Goal: Task Accomplishment & Management: Manage account settings

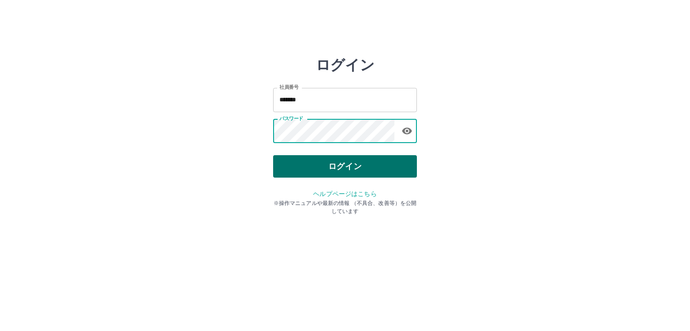
click at [354, 163] on button "ログイン" at bounding box center [345, 166] width 144 height 22
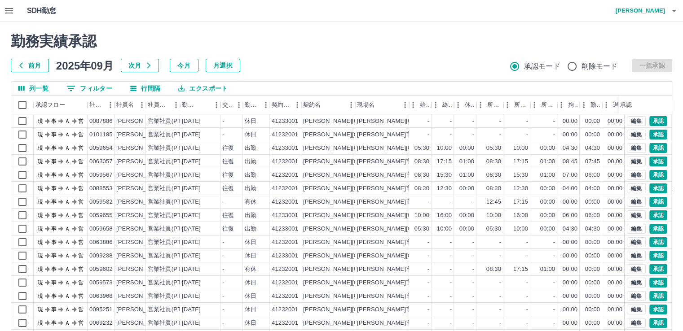
click at [95, 88] on button "0 フィルター" at bounding box center [89, 88] width 60 height 13
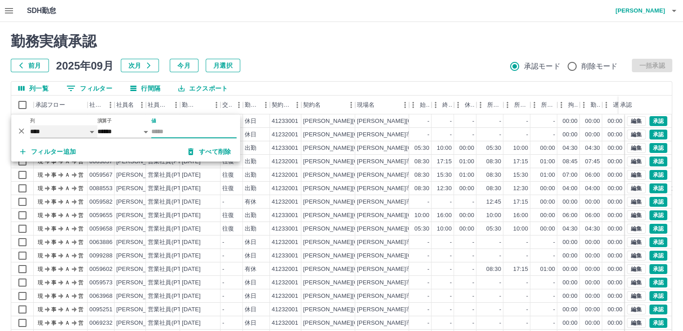
click at [75, 130] on select "**** *** **** *** *** **** ***** *** *** ** ** ** **** **** **** ** ** *** ****…" at bounding box center [63, 131] width 67 height 13
click at [30, 125] on select "**** *** **** *** *** **** ***** *** *** ** ** ** **** **** **** ** ** *** ****…" at bounding box center [63, 131] width 67 height 13
select select "**********"
select select "*****"
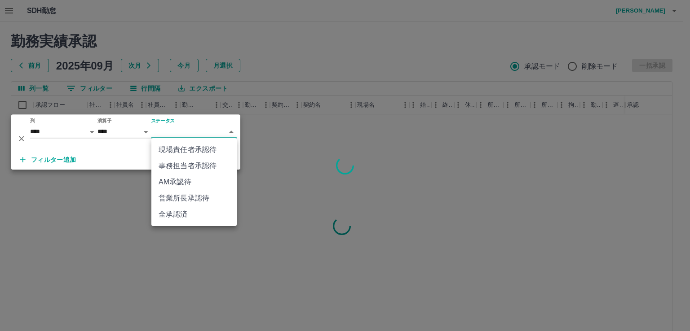
click at [171, 131] on body "SDH勤怠 本澤　良久 勤務実績承認 前月 2025年09月 次月 今月 月選択 承認モード 削除モード 一括承認 列一覧 0 フィルター 行間隔 エクスポー…" at bounding box center [345, 189] width 690 height 379
click at [198, 151] on li "現場責任者承認待" at bounding box center [193, 150] width 85 height 16
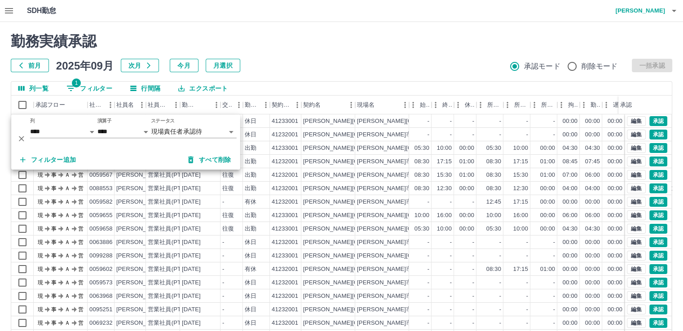
click at [307, 66] on div "前月 2025年09月 次月 今月 月選択 承認モード 削除モード 一括承認" at bounding box center [341, 65] width 661 height 13
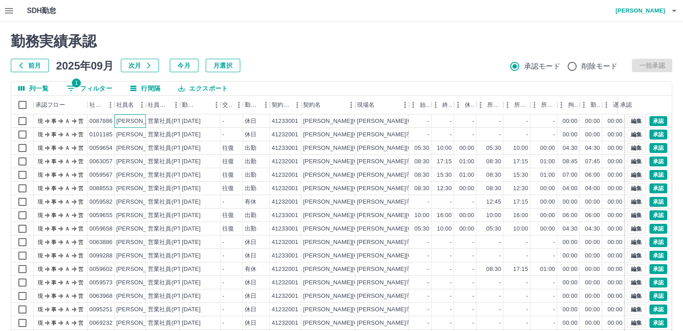
click at [141, 120] on div "松本　啓二" at bounding box center [140, 121] width 49 height 9
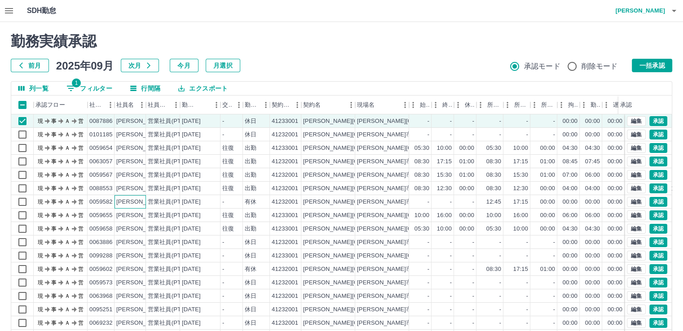
click at [140, 204] on div "石原　文子" at bounding box center [140, 202] width 49 height 9
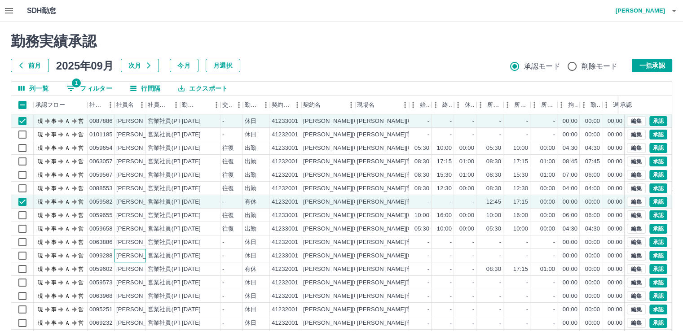
click at [139, 257] on div "青木　俊司" at bounding box center [140, 256] width 49 height 9
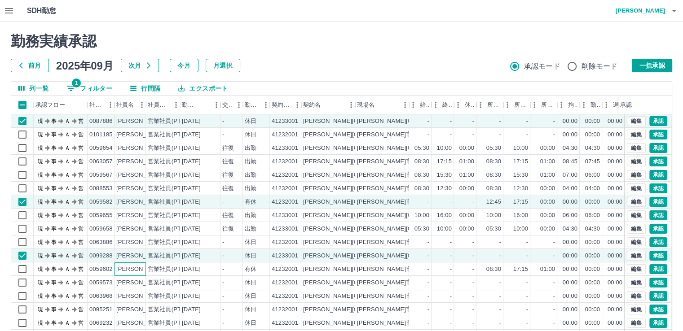
click at [140, 270] on div "宿島　優子" at bounding box center [140, 269] width 49 height 9
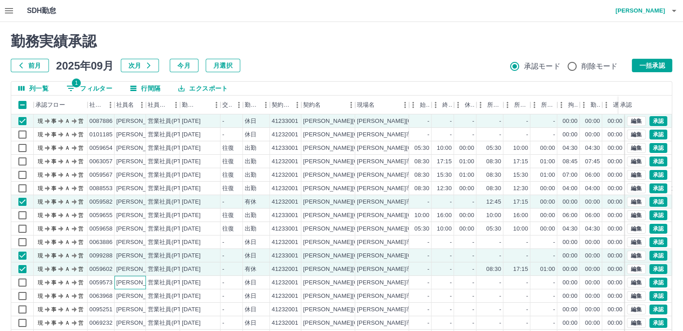
click at [142, 284] on div "喜田　千乃" at bounding box center [140, 283] width 49 height 9
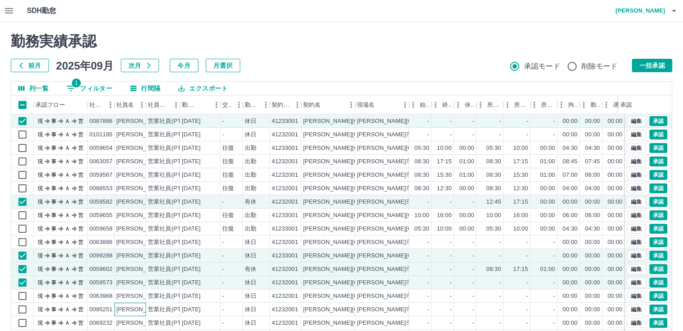
click at [142, 309] on div "水野　裕美子" at bounding box center [140, 310] width 49 height 9
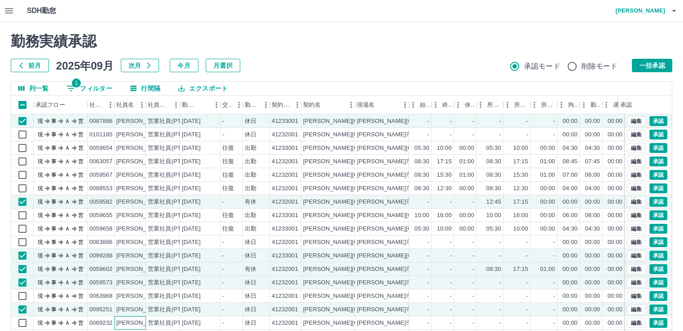
click at [138, 325] on div "太田　裕香子" at bounding box center [140, 323] width 49 height 9
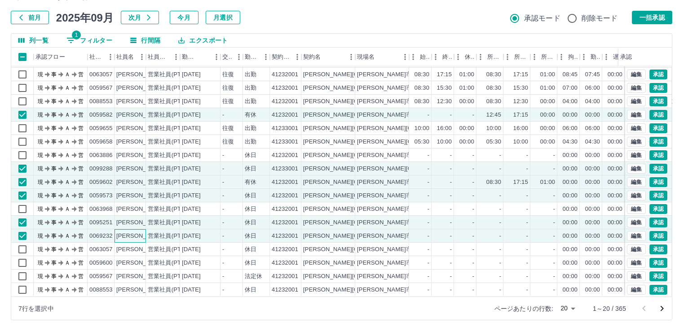
scroll to position [45, 0]
click at [136, 246] on div "濱田　繭" at bounding box center [140, 250] width 49 height 9
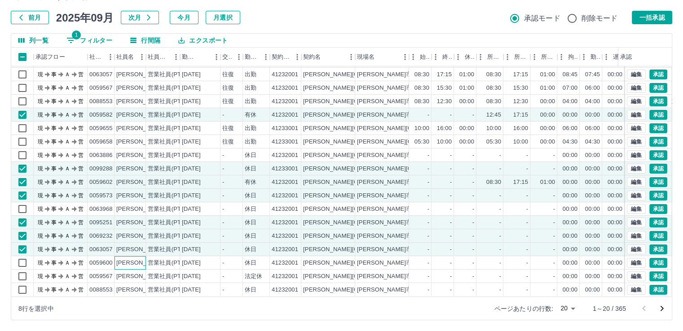
click at [139, 259] on div "大石　瞳" at bounding box center [140, 263] width 49 height 9
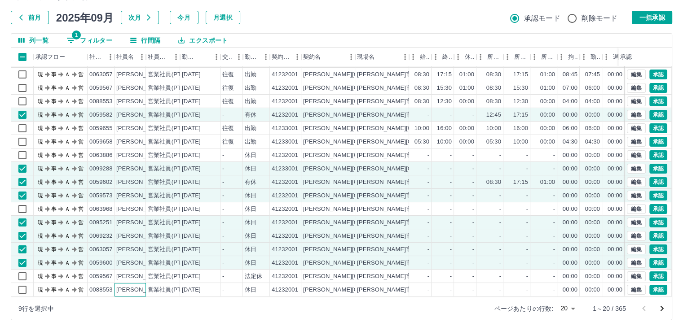
click at [142, 286] on div "板倉　清美" at bounding box center [140, 290] width 49 height 9
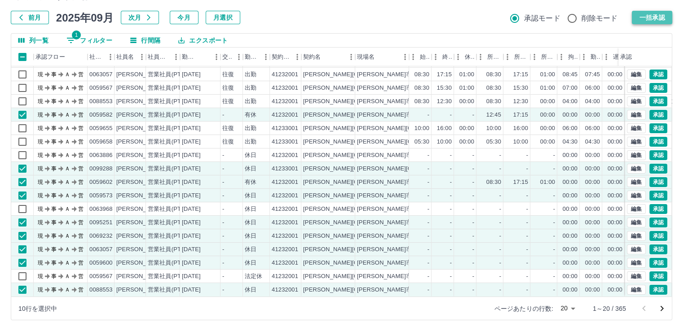
click at [662, 17] on button "一括承認" at bounding box center [652, 17] width 40 height 13
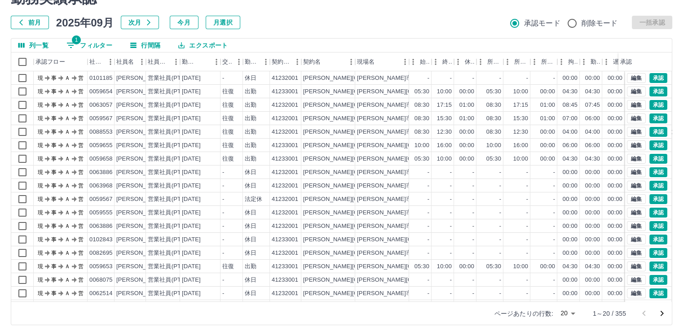
scroll to position [48, 0]
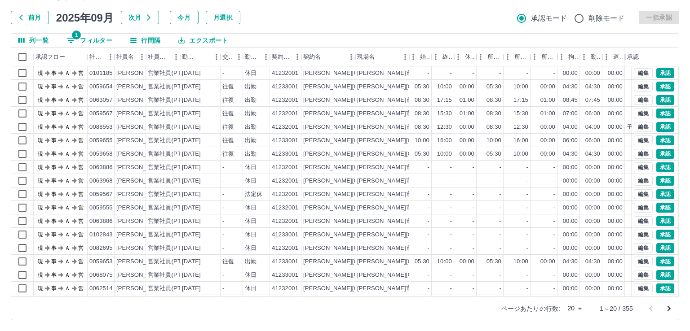
click at [573, 307] on body "SDH勤怠 本澤　良久 勤務実績承認 前月 2025年09月 次月 今月 月選択 承認モード 削除モード 一括承認 列一覧 1 フィルター 行間隔 エクスポー…" at bounding box center [345, 141] width 690 height 379
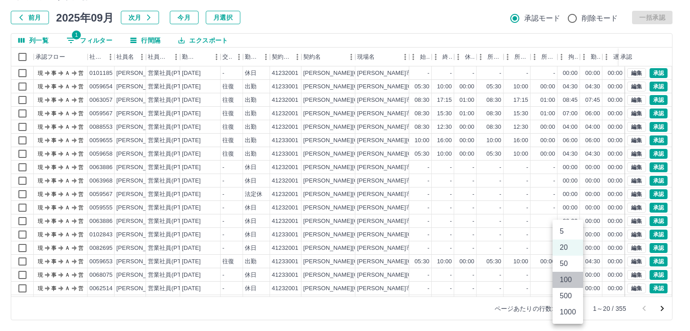
click at [568, 282] on li "100" at bounding box center [567, 280] width 31 height 16
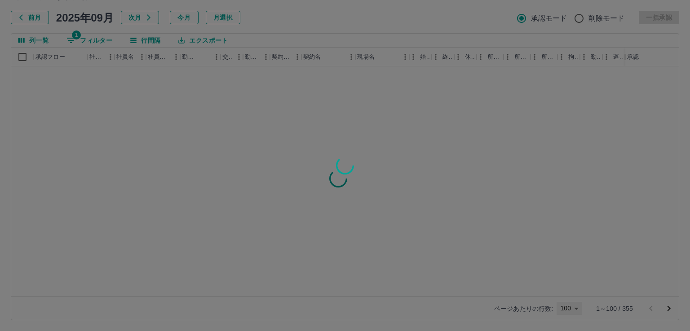
type input "***"
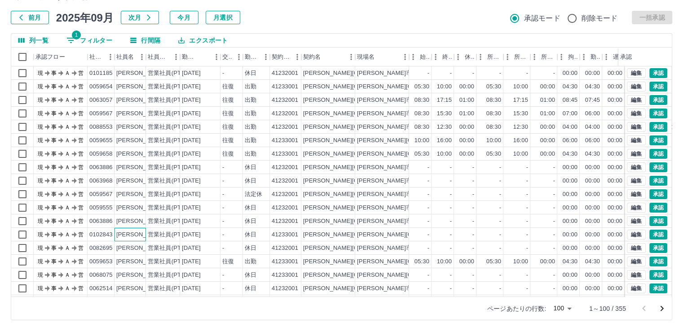
click at [140, 235] on div "大石　詩和" at bounding box center [140, 235] width 49 height 9
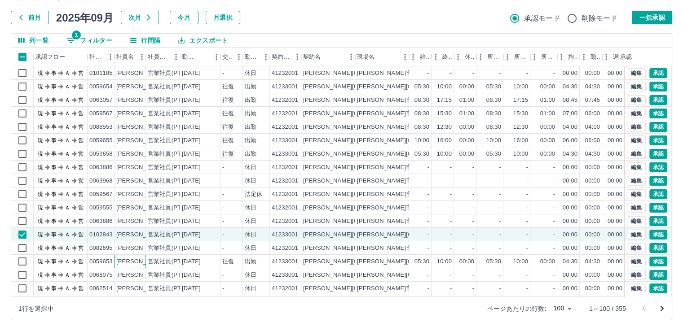
click at [138, 262] on div "永井　智夫" at bounding box center [140, 262] width 49 height 9
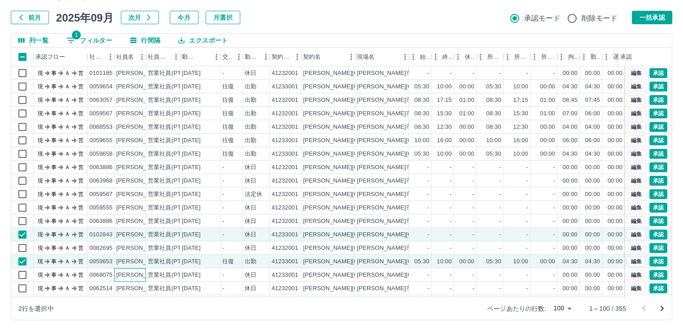
click at [138, 273] on div "西野　正弘" at bounding box center [140, 275] width 49 height 9
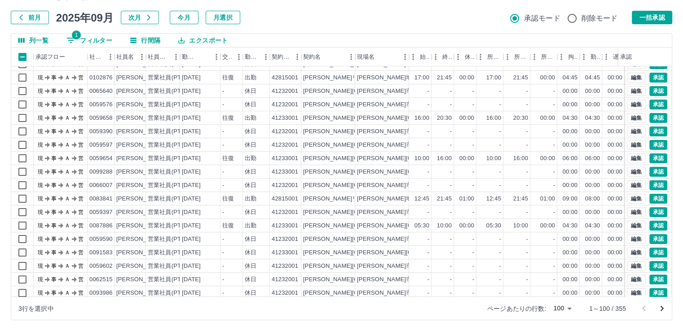
scroll to position [180, 0]
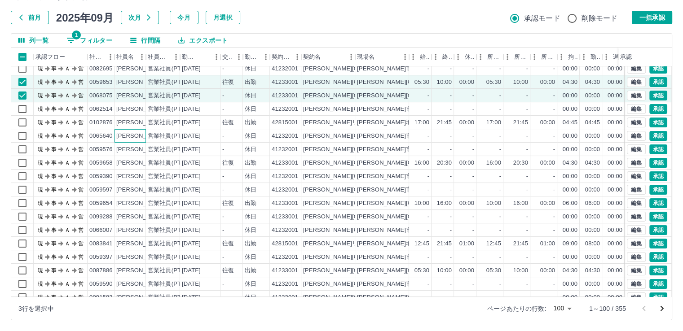
click at [141, 136] on div "栗山　典子" at bounding box center [140, 136] width 49 height 9
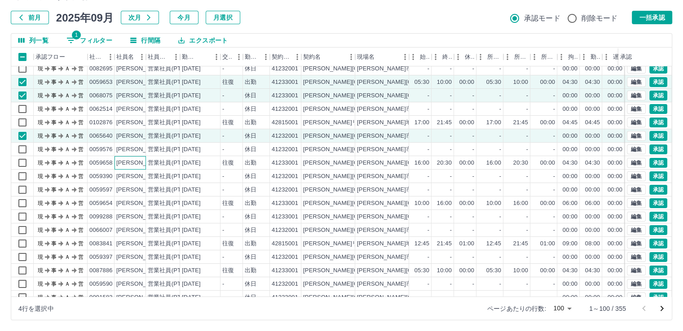
click at [135, 164] on div "北川　佳春" at bounding box center [140, 163] width 49 height 9
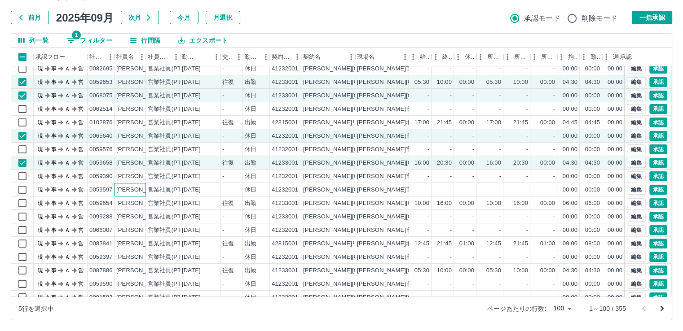
click at [136, 189] on div "原田　陽代" at bounding box center [140, 190] width 49 height 9
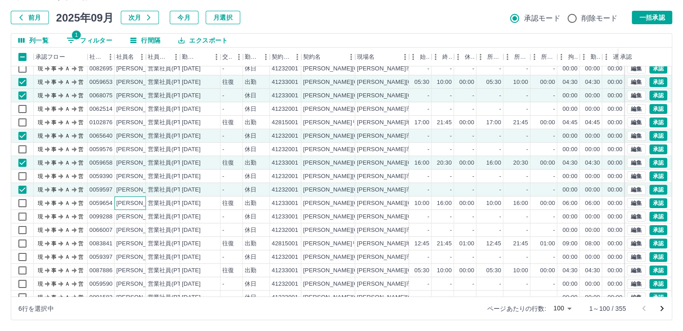
click at [137, 202] on div "塚本　繁次" at bounding box center [140, 203] width 49 height 9
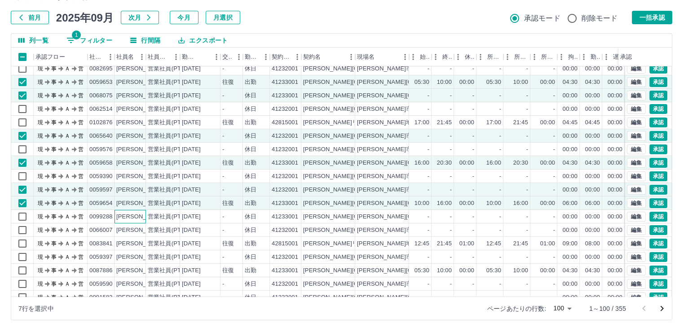
click at [138, 216] on div "青木　俊司" at bounding box center [140, 217] width 49 height 9
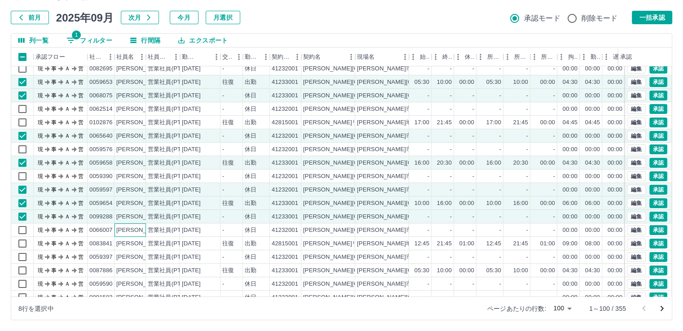
click at [138, 230] on div "蓼沼　悠紀" at bounding box center [140, 230] width 49 height 9
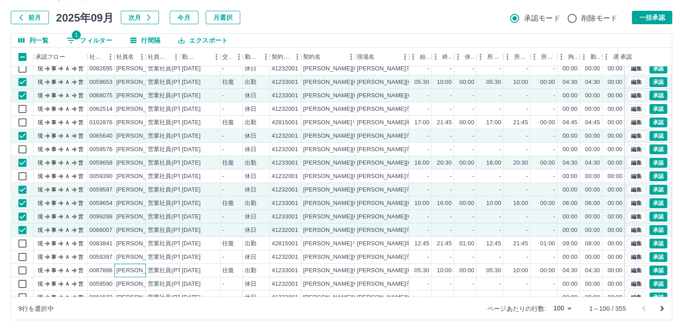
click at [140, 270] on div "松本　啓二" at bounding box center [140, 271] width 49 height 9
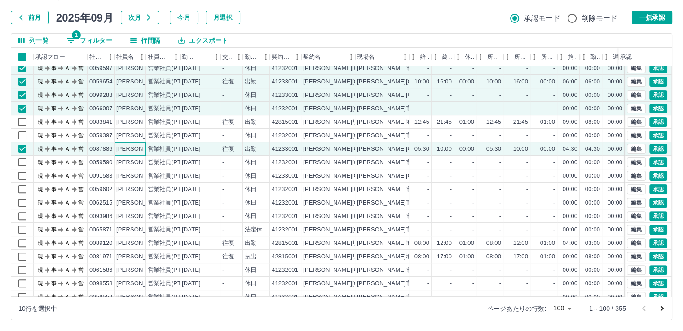
scroll to position [359, 0]
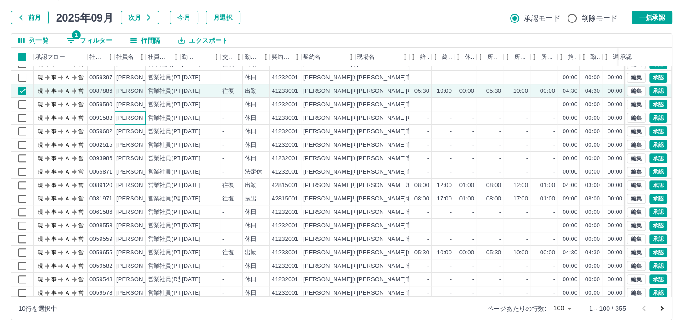
click at [140, 119] on div "西村　康雄" at bounding box center [140, 118] width 49 height 9
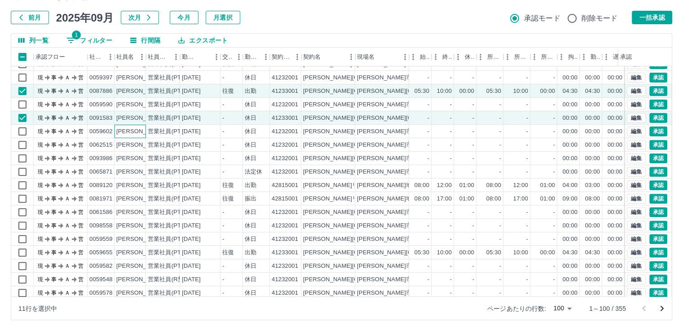
click at [137, 132] on div "宿島　優子" at bounding box center [140, 132] width 49 height 9
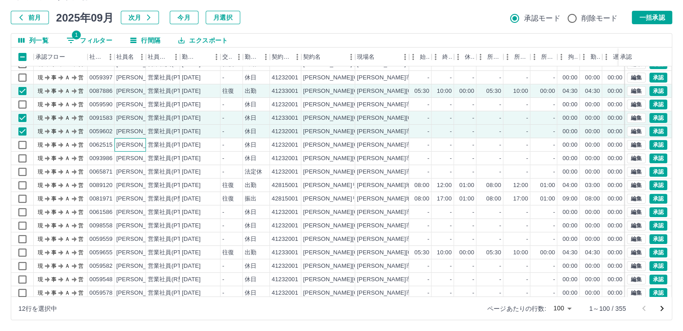
click at [143, 144] on div "中村　麻弓" at bounding box center [140, 145] width 49 height 9
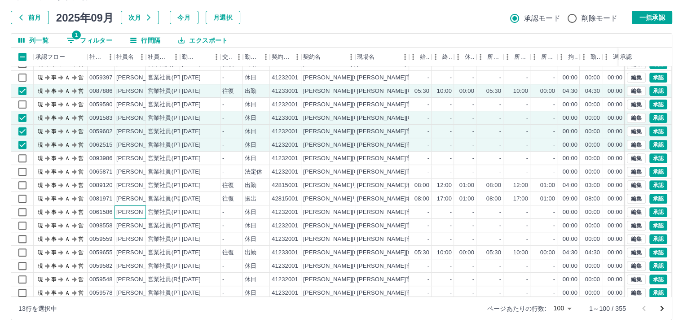
click at [140, 210] on div "勝山　康子" at bounding box center [140, 212] width 49 height 9
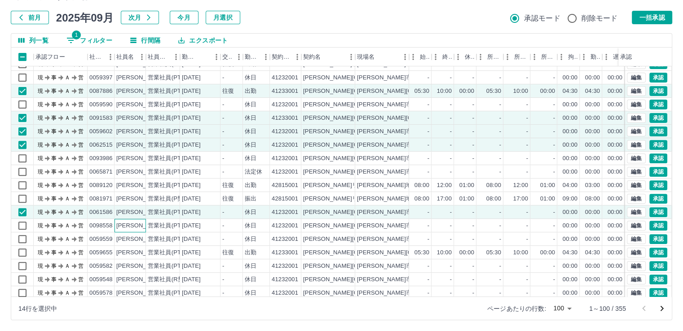
click at [139, 225] on div "桑原　真紀" at bounding box center [140, 226] width 49 height 9
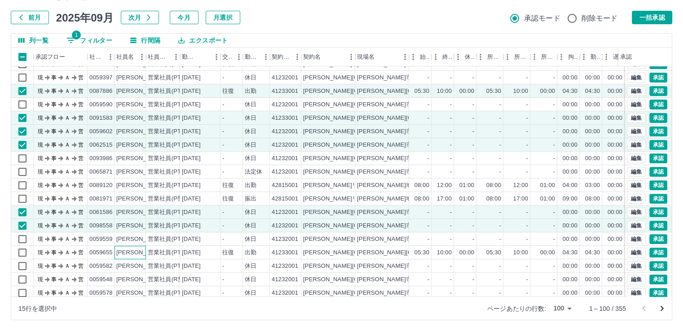
click at [138, 251] on div "郷渡　葆" at bounding box center [140, 253] width 49 height 9
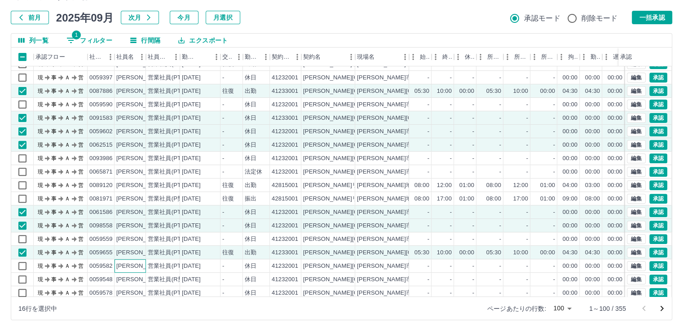
click at [137, 266] on div "石原　文子" at bounding box center [140, 266] width 49 height 9
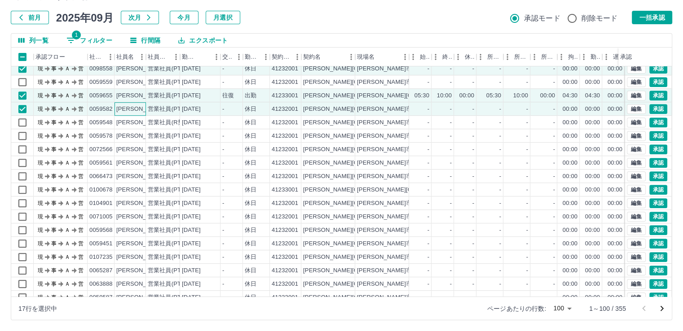
scroll to position [539, 0]
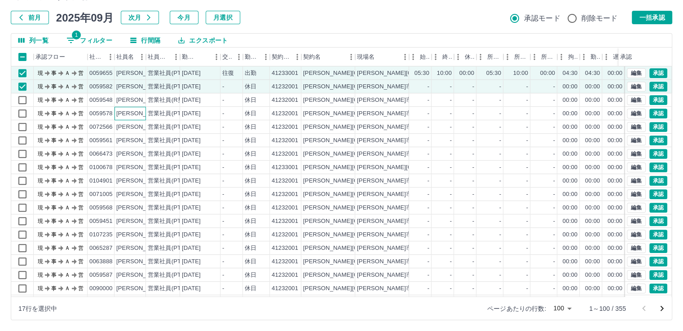
click at [139, 114] on div "鈴木　智香" at bounding box center [140, 114] width 49 height 9
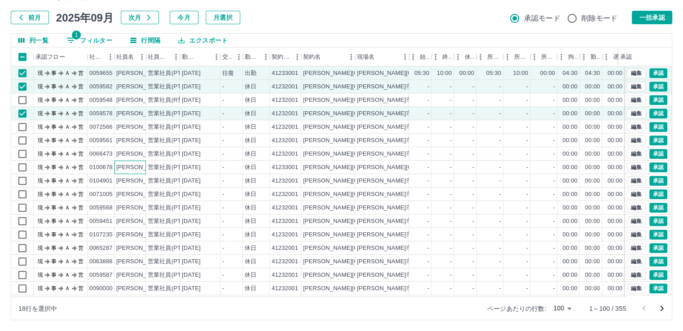
click at [142, 167] on div "内野　克己" at bounding box center [140, 167] width 49 height 9
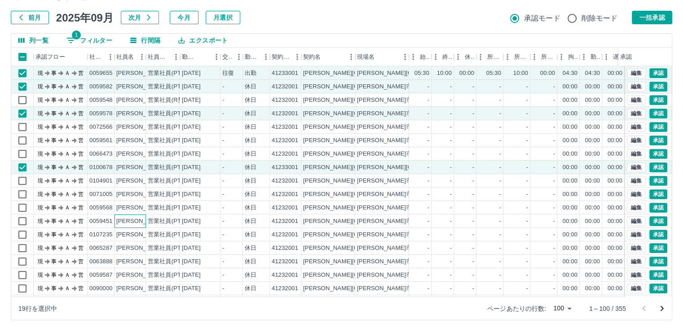
click at [138, 219] on div "榊原　陽子" at bounding box center [140, 221] width 49 height 9
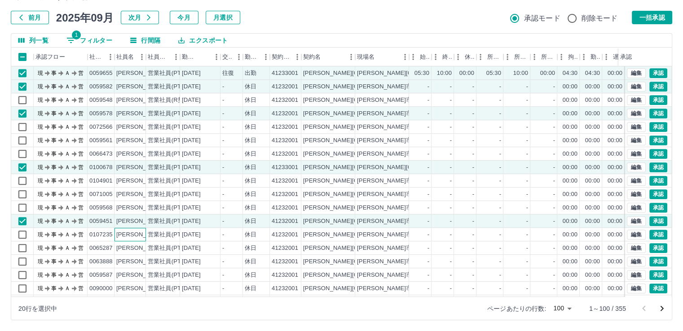
click at [137, 233] on div "吉留　菜奈" at bounding box center [140, 235] width 49 height 9
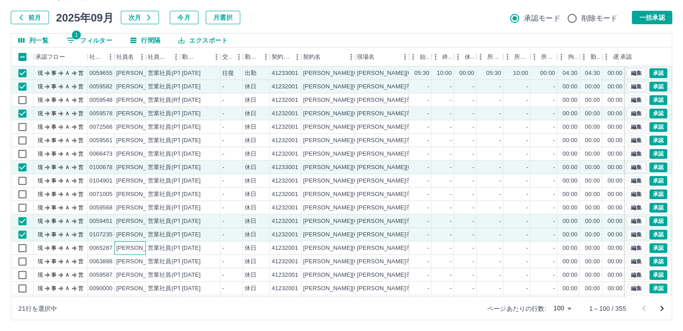
click at [137, 246] on div "大石　明美" at bounding box center [140, 248] width 49 height 9
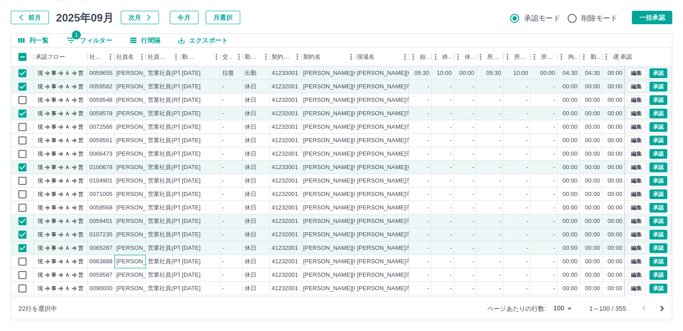
click at [137, 260] on div "樫山　麻紀" at bounding box center [140, 262] width 49 height 9
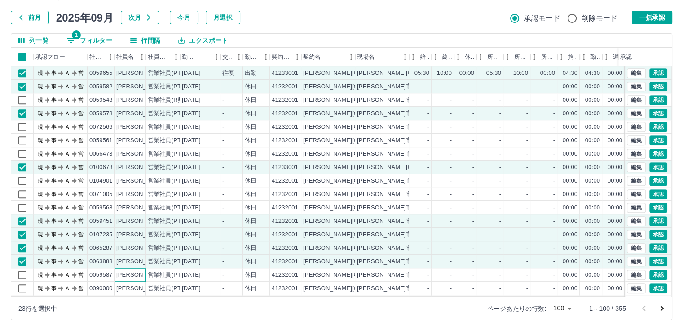
click at [137, 273] on div "飯髙　雅代" at bounding box center [140, 275] width 49 height 9
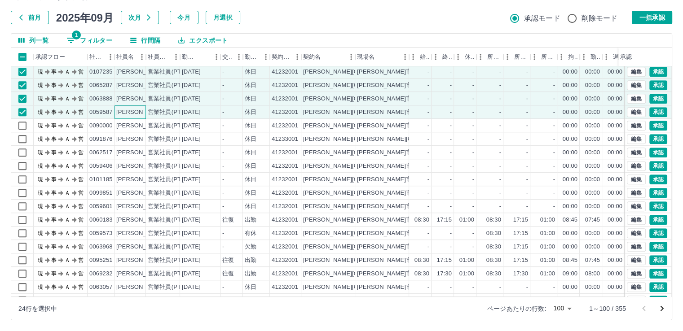
scroll to position [718, 0]
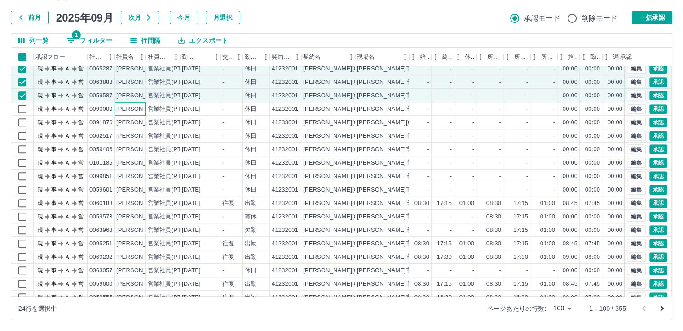
click at [139, 109] on div "福田　ゆう子" at bounding box center [140, 109] width 49 height 9
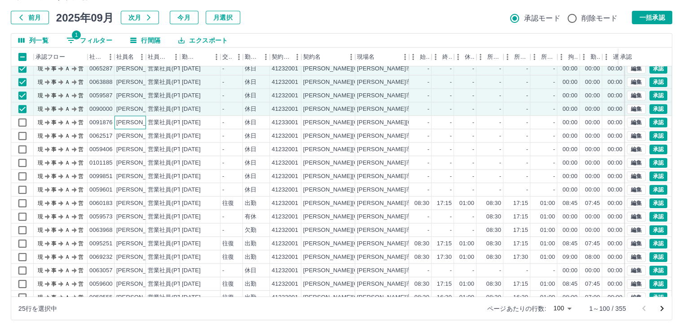
click at [141, 120] on div "小林　保子" at bounding box center [140, 123] width 49 height 9
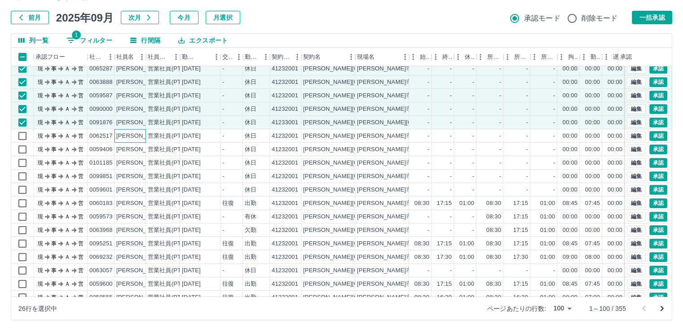
click at [135, 134] on div "増田　裕之" at bounding box center [140, 136] width 49 height 9
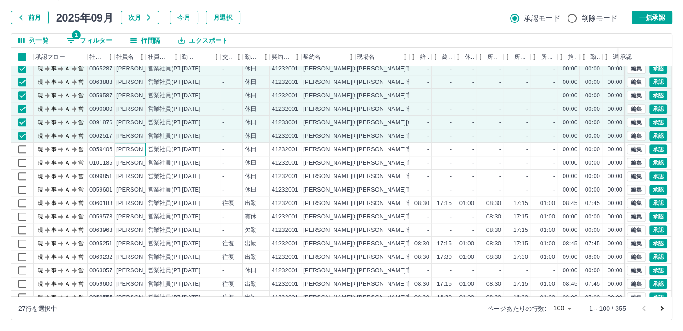
click at [142, 151] on div "曽根　千春" at bounding box center [140, 149] width 49 height 9
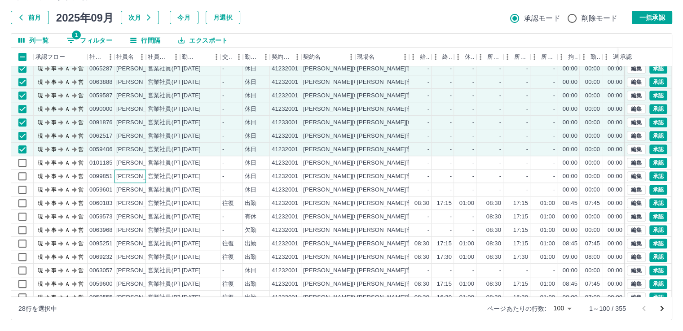
click at [145, 177] on div "荒浪　君恵" at bounding box center [140, 176] width 49 height 9
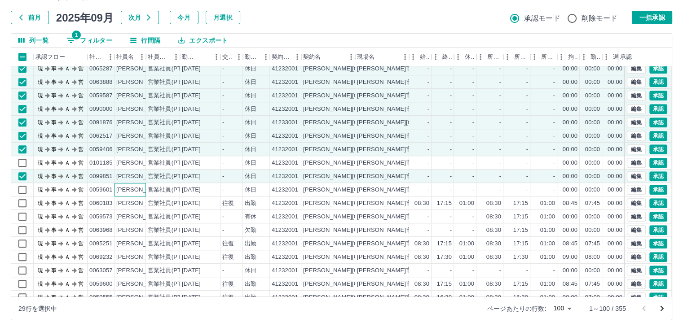
click at [141, 189] on div "伊東　美枝" at bounding box center [140, 190] width 49 height 9
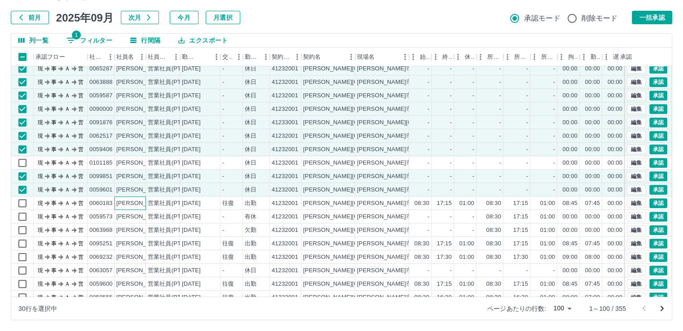
click at [130, 205] on div "栗山　真季" at bounding box center [140, 203] width 49 height 9
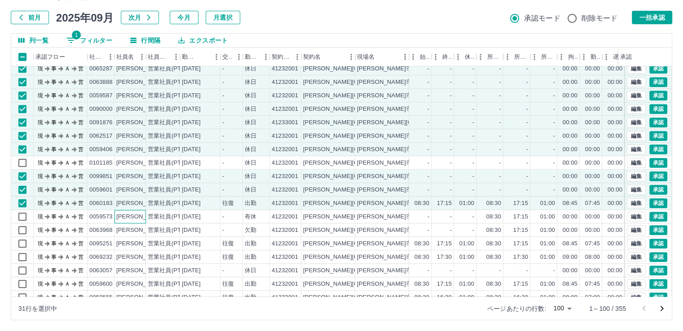
click at [137, 218] on div "喜田　千乃" at bounding box center [140, 217] width 49 height 9
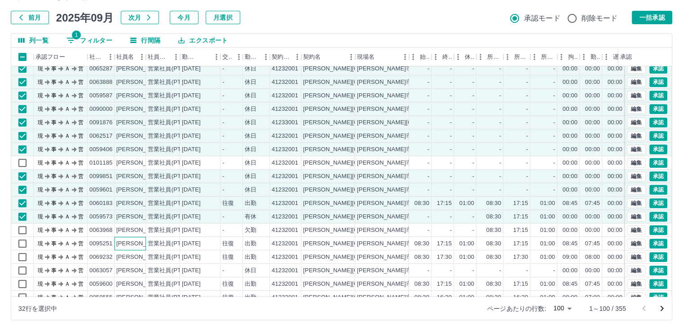
click at [141, 244] on div "水野　裕美子" at bounding box center [140, 244] width 49 height 9
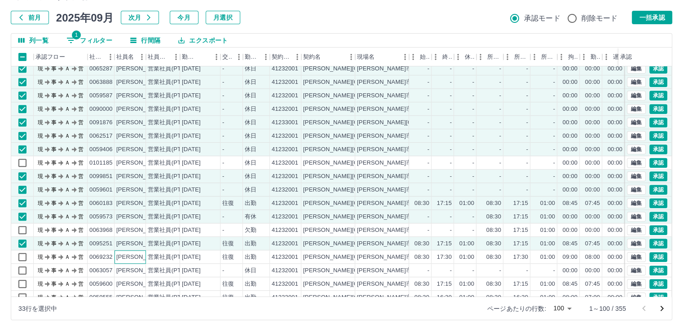
click at [144, 256] on div "太田　裕香子" at bounding box center [140, 257] width 49 height 9
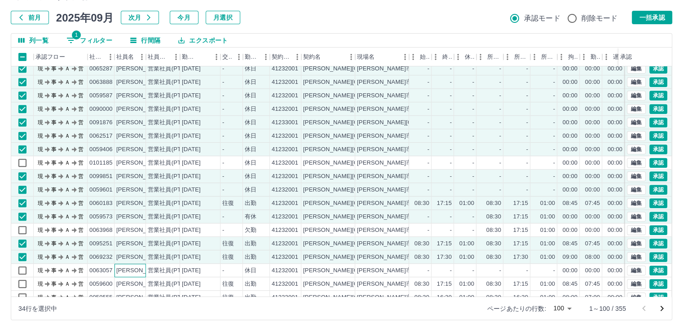
click at [137, 271] on div "濱田　繭" at bounding box center [140, 271] width 49 height 9
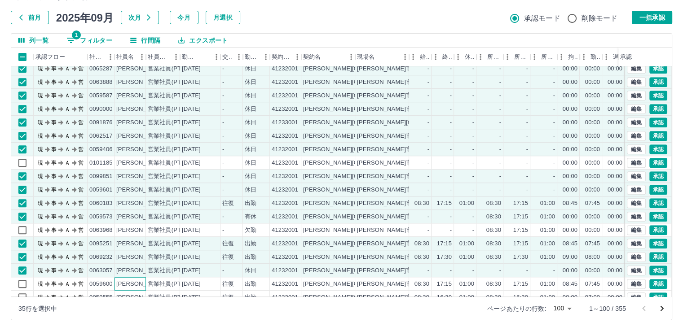
click at [136, 282] on div "大石　瞳" at bounding box center [140, 284] width 49 height 9
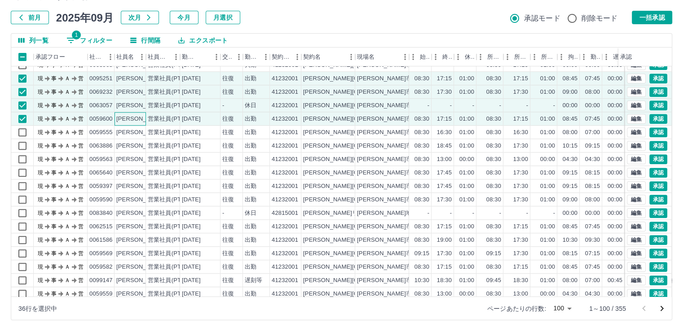
scroll to position [898, 0]
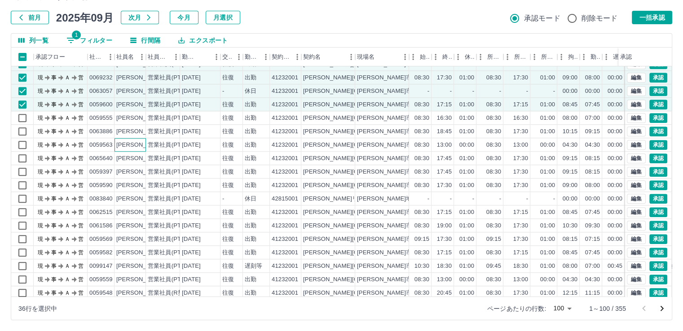
click at [142, 142] on div "清水　恵理" at bounding box center [140, 145] width 49 height 9
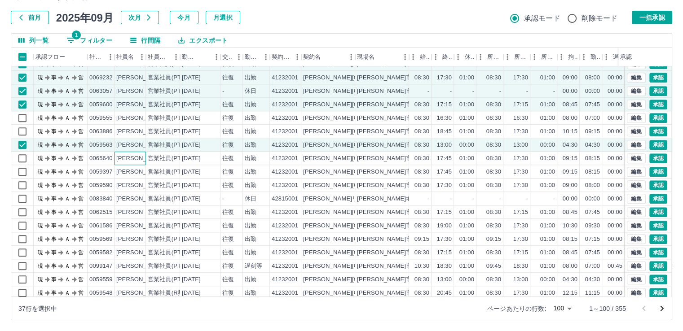
click at [137, 157] on div "栗山　典子" at bounding box center [140, 158] width 49 height 9
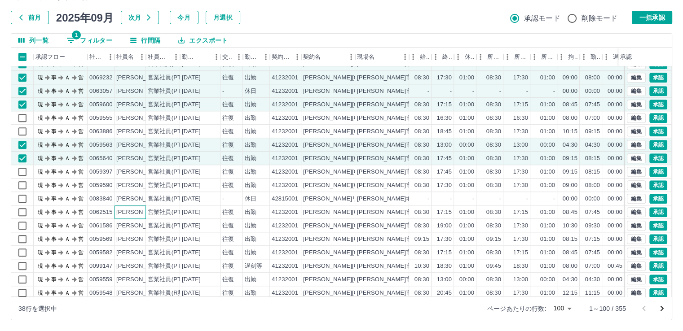
click at [139, 213] on div "中村　麻弓" at bounding box center [140, 212] width 49 height 9
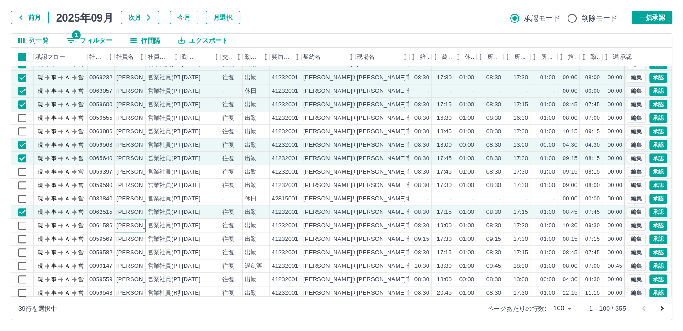
click at [142, 227] on div "勝山　康子" at bounding box center [140, 226] width 49 height 9
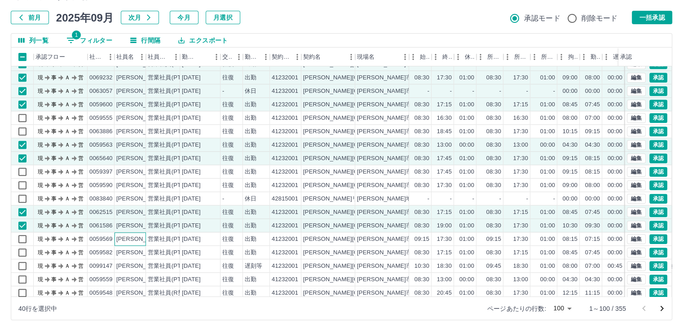
click at [143, 238] on div "杉村　真理" at bounding box center [140, 239] width 49 height 9
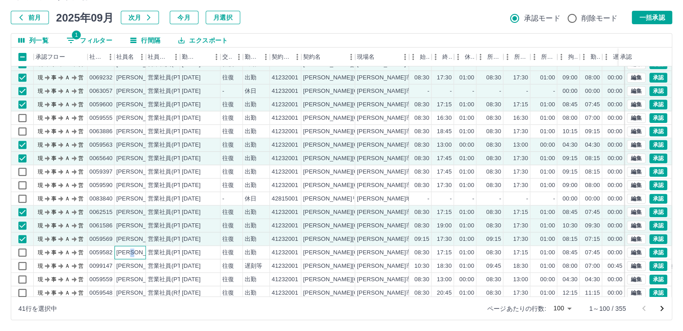
click at [142, 253] on div "石原　文子" at bounding box center [140, 253] width 49 height 9
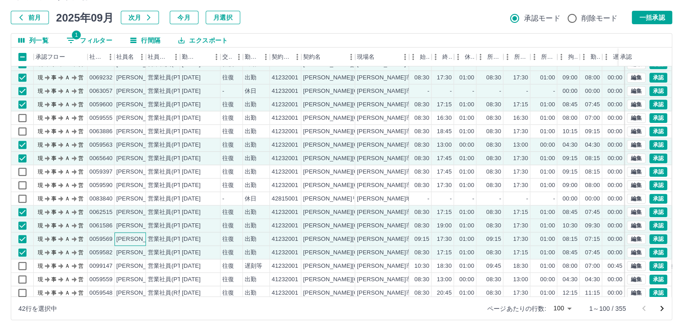
click at [131, 238] on div "杉村　真理" at bounding box center [140, 239] width 49 height 9
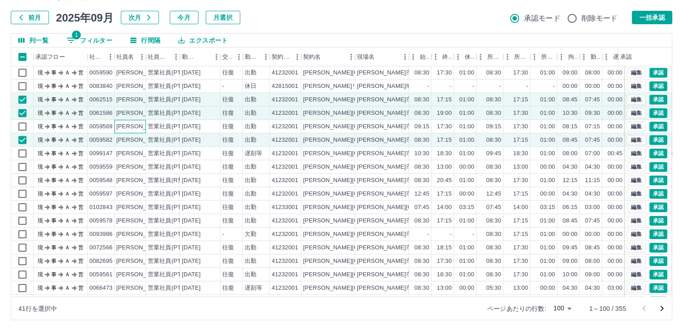
scroll to position [1033, 0]
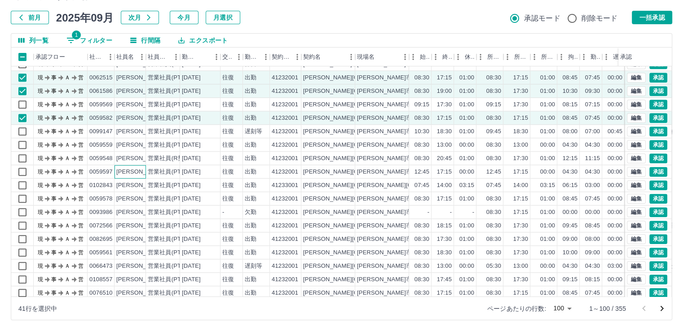
click at [136, 173] on div "原田　陽代" at bounding box center [140, 172] width 49 height 9
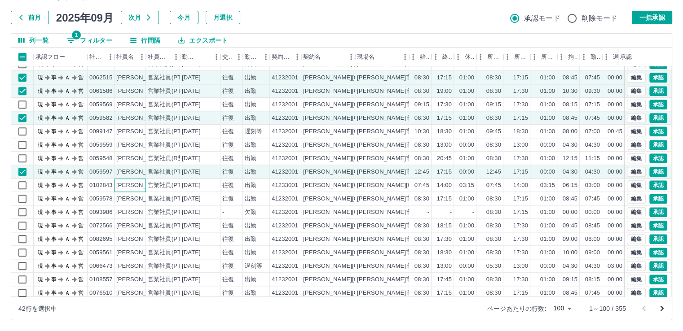
click at [140, 186] on div "大石　詩和" at bounding box center [140, 185] width 49 height 9
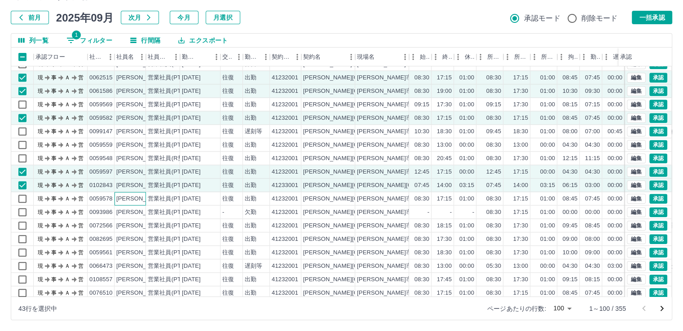
click at [140, 199] on div "鈴木　智香" at bounding box center [140, 199] width 49 height 9
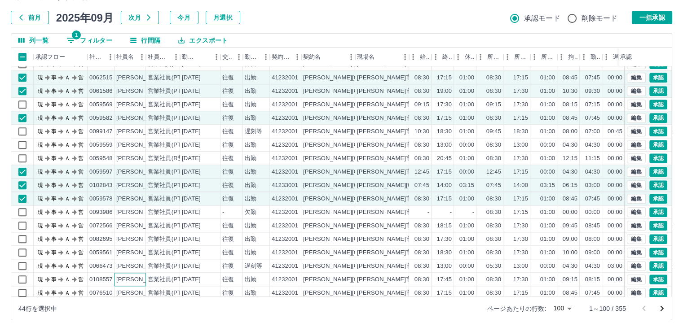
click at [140, 279] on div "成澤　千登勢" at bounding box center [140, 280] width 49 height 9
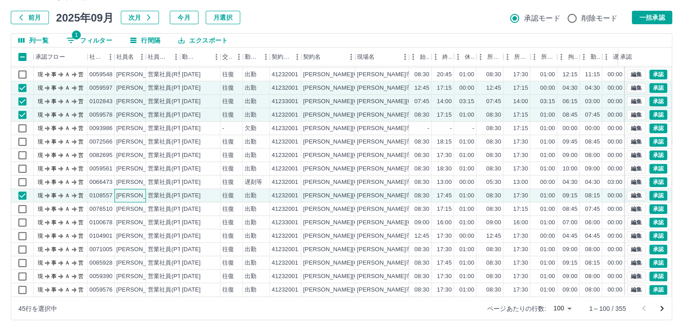
scroll to position [1123, 0]
click at [140, 205] on div "齋藤　明子" at bounding box center [140, 209] width 49 height 9
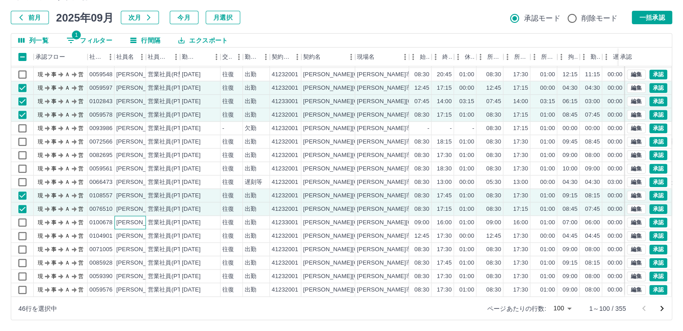
click at [130, 219] on div "内野　克己" at bounding box center [140, 223] width 49 height 9
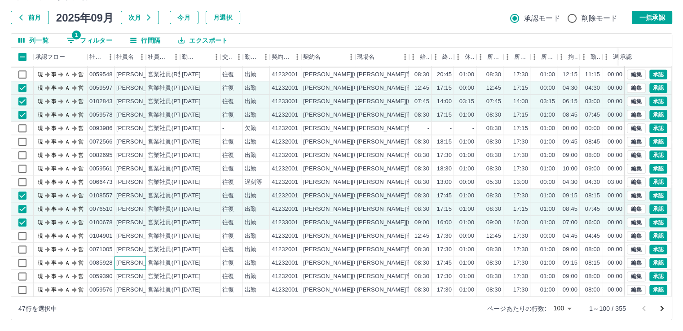
click at [144, 259] on div "天野　真樹" at bounding box center [140, 263] width 49 height 9
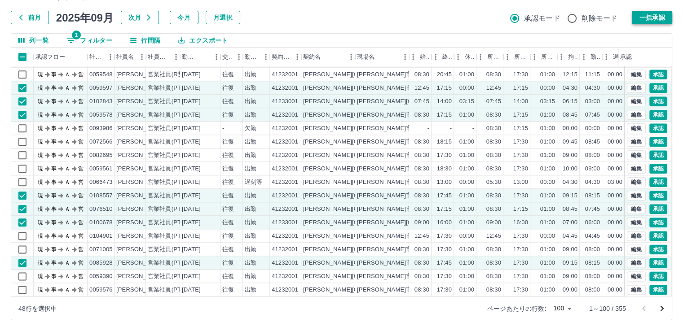
click at [643, 13] on button "一括承認" at bounding box center [652, 17] width 40 height 13
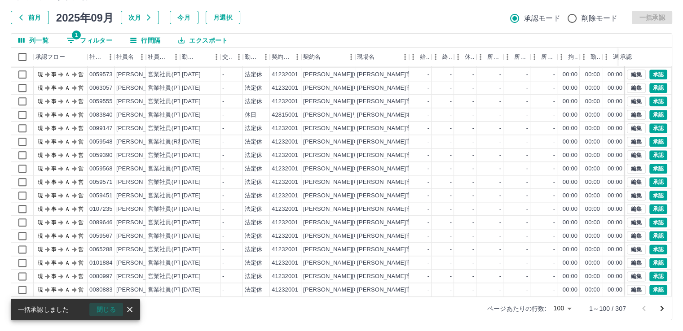
click at [99, 308] on button "閉じる" at bounding box center [106, 309] width 34 height 13
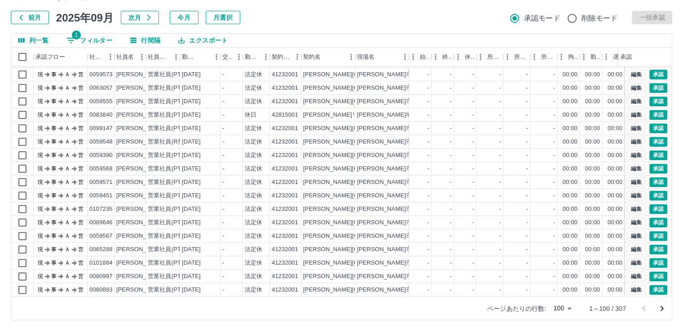
click at [660, 308] on icon "次のページへ" at bounding box center [661, 309] width 11 height 11
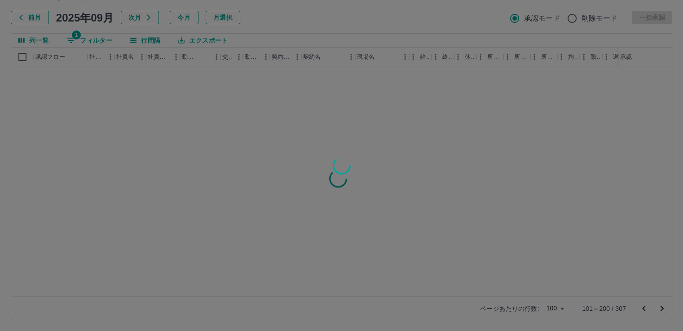
scroll to position [0, 0]
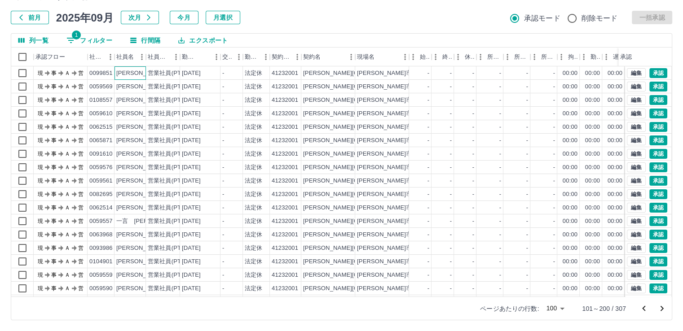
click at [139, 70] on div "荒浪　君恵" at bounding box center [140, 73] width 49 height 9
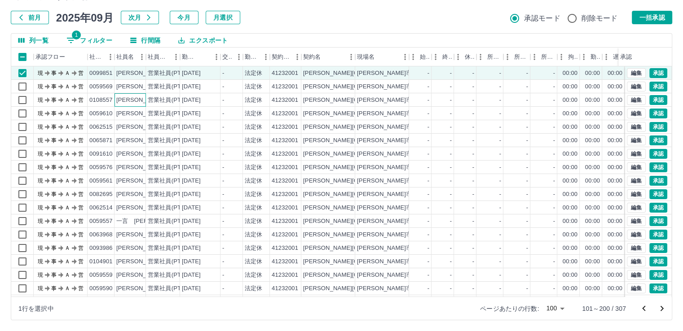
click at [142, 98] on div "成澤　千登勢" at bounding box center [140, 100] width 49 height 9
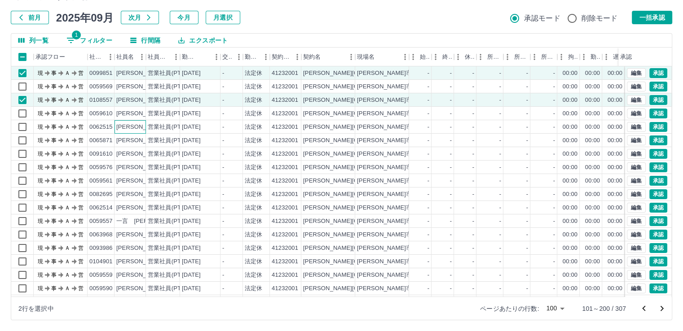
click at [140, 128] on div "中村　麻弓" at bounding box center [140, 127] width 49 height 9
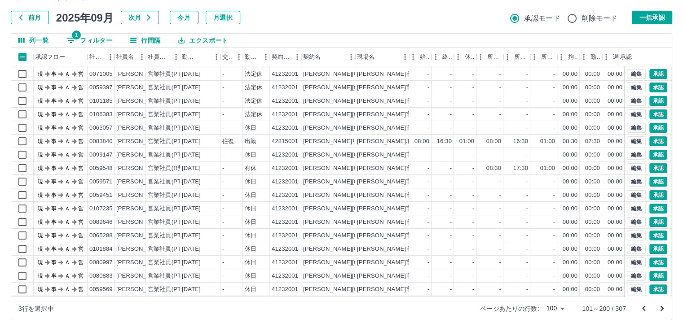
scroll to position [269, 0]
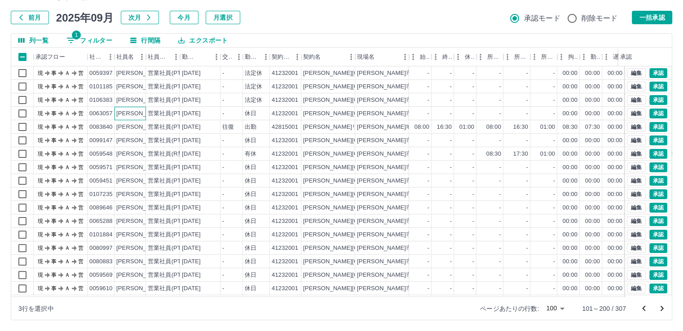
click at [139, 115] on div "濱田　繭" at bounding box center [140, 114] width 49 height 9
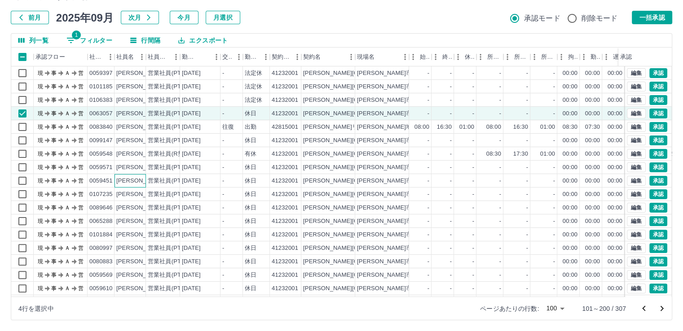
click at [140, 180] on div "榊原　陽子" at bounding box center [140, 181] width 49 height 9
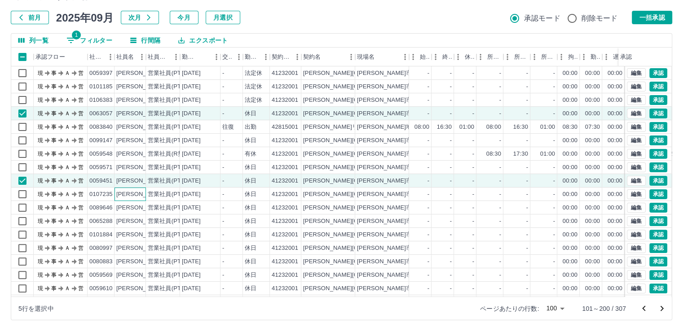
click at [140, 193] on div "吉留　菜奈" at bounding box center [140, 194] width 49 height 9
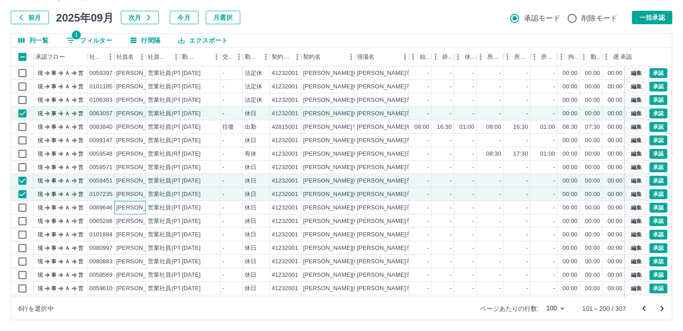
drag, startPoint x: 140, startPoint y: 207, endPoint x: 140, endPoint y: 212, distance: 5.8
click at [140, 208] on div "山田　美智子" at bounding box center [140, 208] width 49 height 9
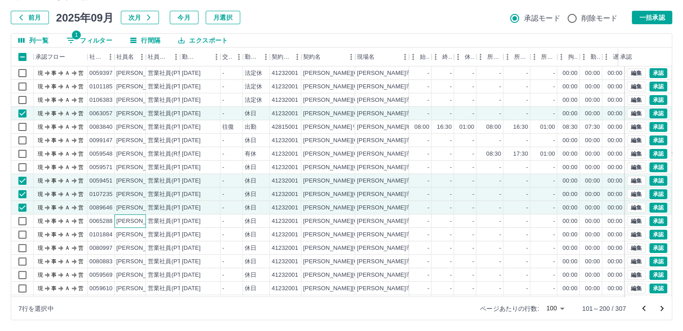
click at [138, 220] on div "渡邉　祐希" at bounding box center [140, 221] width 49 height 9
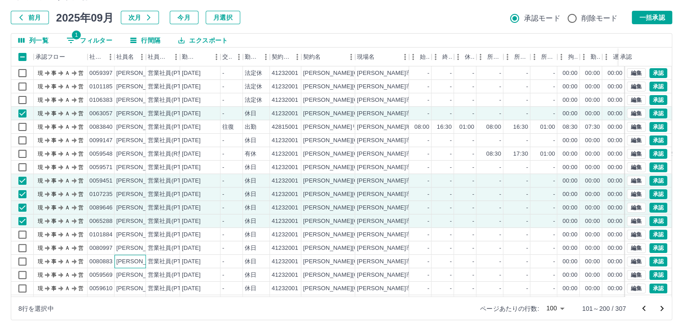
click at [143, 264] on div "森下　有香" at bounding box center [140, 262] width 49 height 9
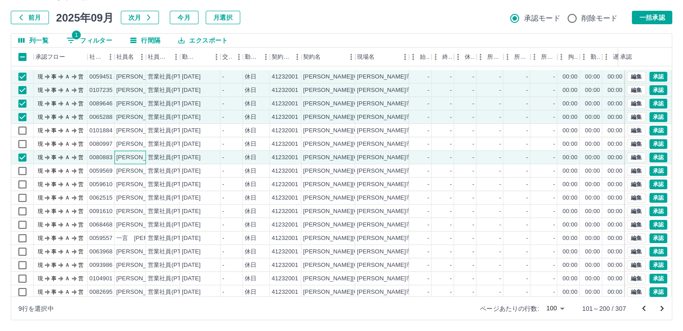
scroll to position [449, 0]
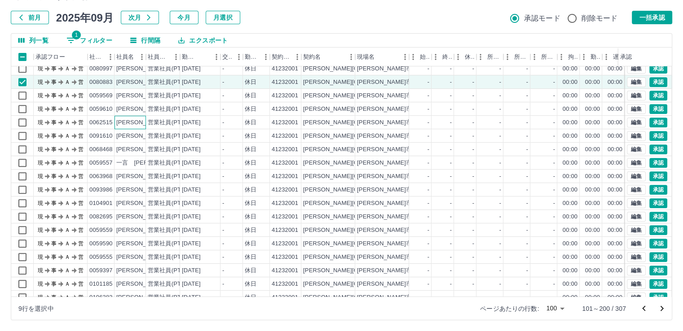
click at [140, 121] on div "中村　麻弓" at bounding box center [140, 123] width 49 height 9
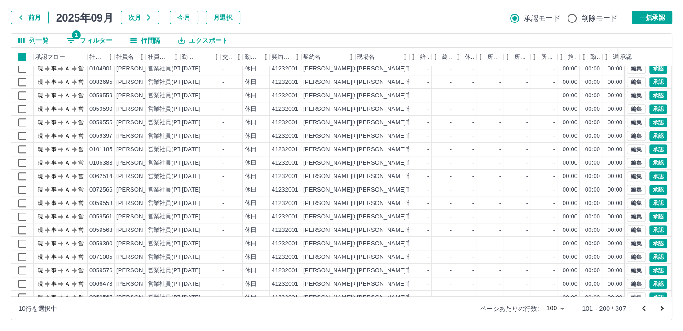
scroll to position [629, 0]
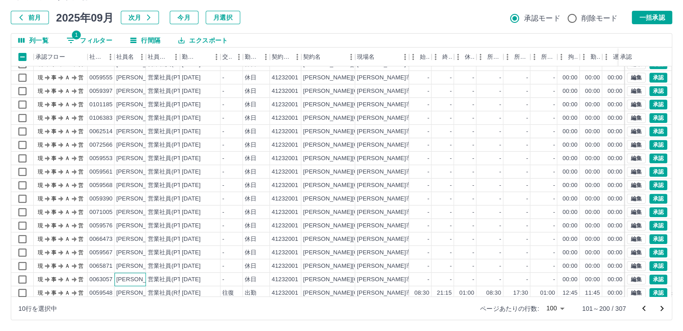
click at [137, 279] on div "濱田　繭" at bounding box center [140, 280] width 49 height 9
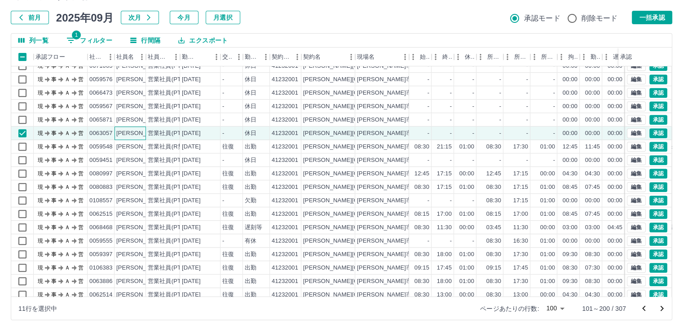
scroll to position [808, 0]
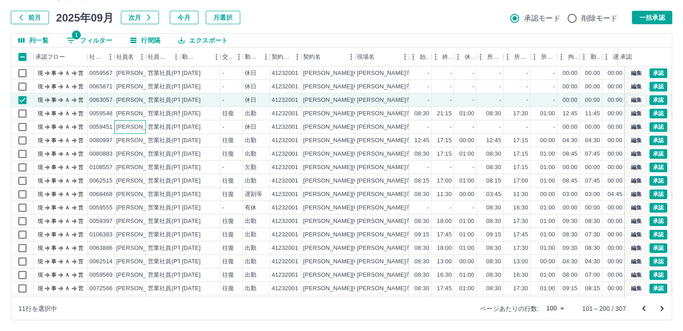
click at [141, 126] on div "榊原　陽子" at bounding box center [140, 127] width 49 height 9
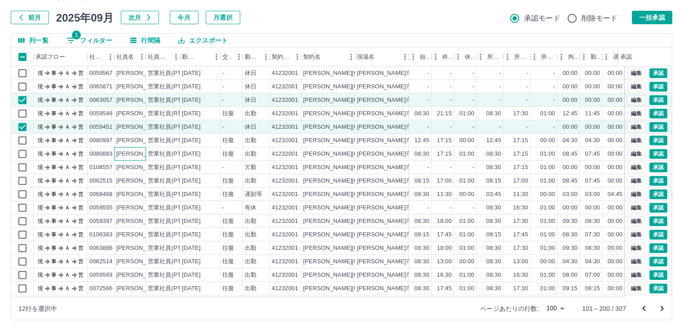
click at [133, 154] on div "森下　有香" at bounding box center [140, 154] width 49 height 9
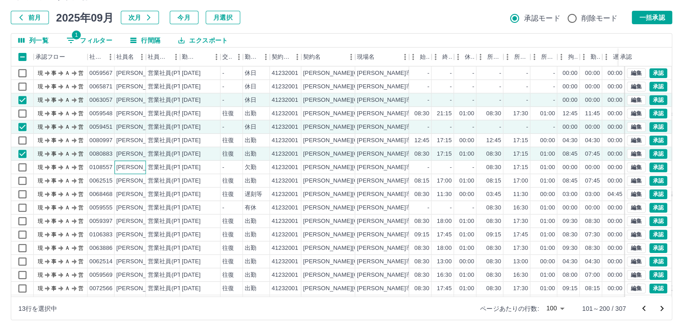
click at [133, 167] on div "成澤　千登勢" at bounding box center [140, 167] width 49 height 9
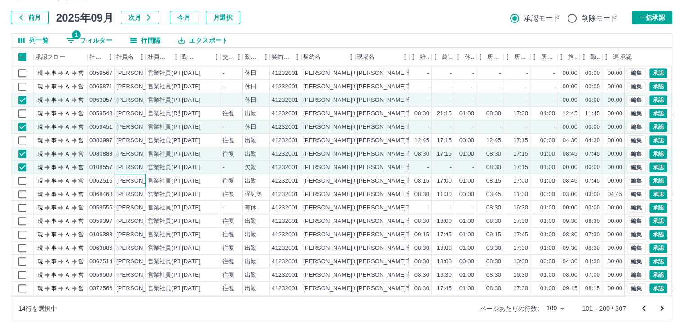
click at [138, 180] on div "中村　麻弓" at bounding box center [140, 181] width 49 height 9
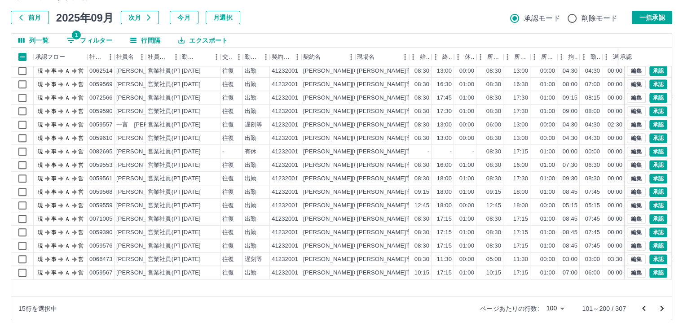
scroll to position [943, 0]
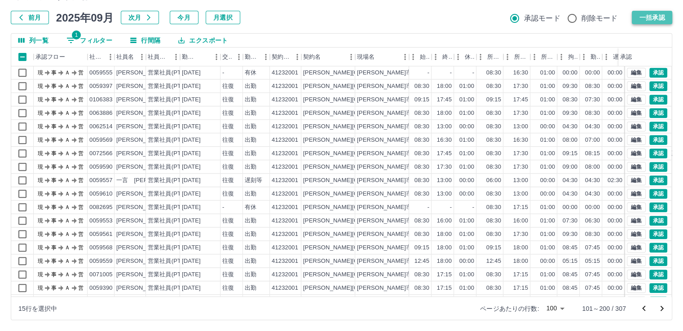
click at [651, 18] on button "一括承認" at bounding box center [652, 17] width 40 height 13
click at [661, 309] on icon "次のページへ" at bounding box center [661, 309] width 11 height 11
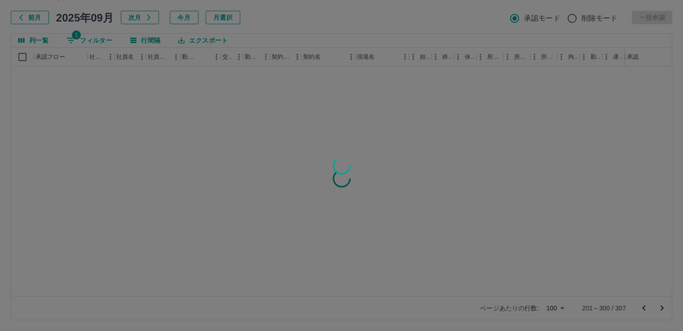
scroll to position [0, 0]
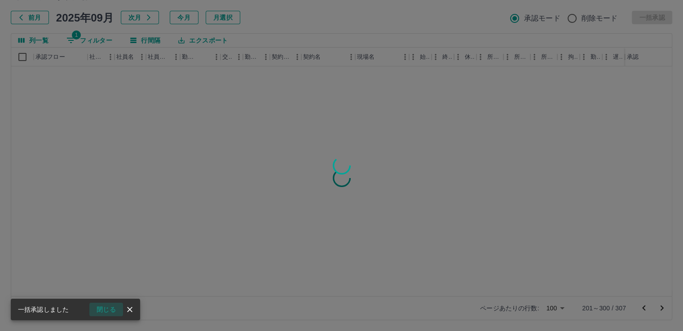
click at [111, 310] on button "閉じる" at bounding box center [106, 309] width 34 height 13
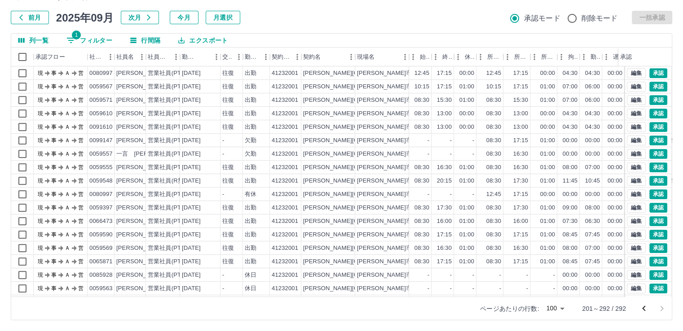
scroll to position [584, 0]
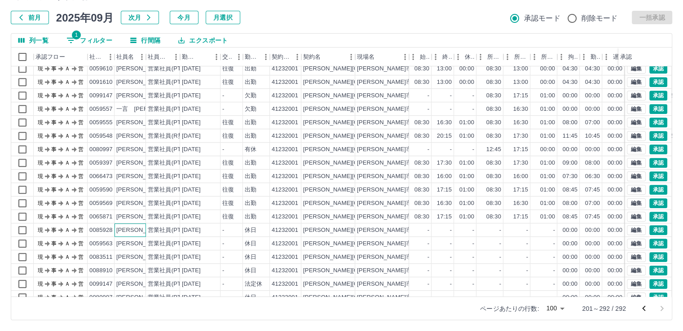
click at [141, 232] on div "天野　真樹" at bounding box center [140, 230] width 49 height 9
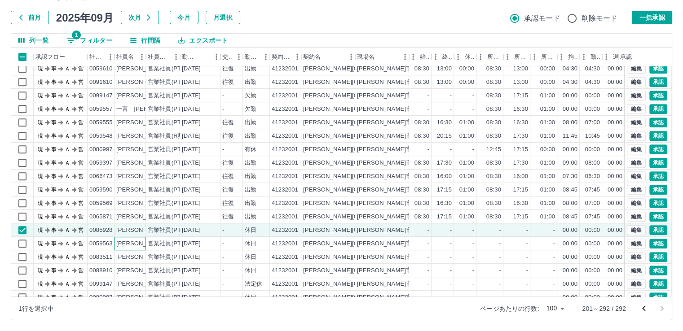
click at [137, 248] on div "清水　恵理" at bounding box center [130, 243] width 31 height 13
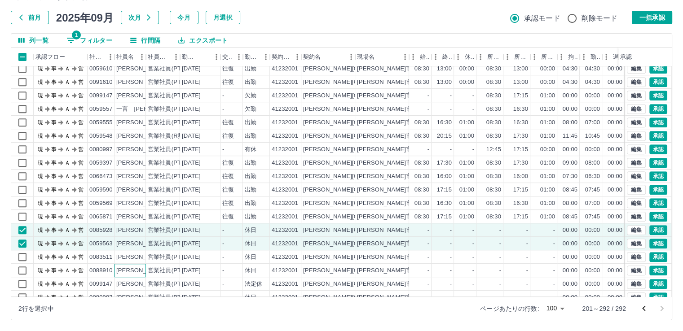
click at [142, 269] on div "中澤　真里" at bounding box center [140, 271] width 49 height 9
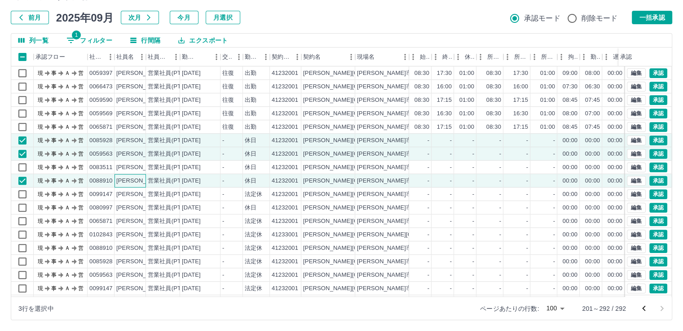
scroll to position [718, 0]
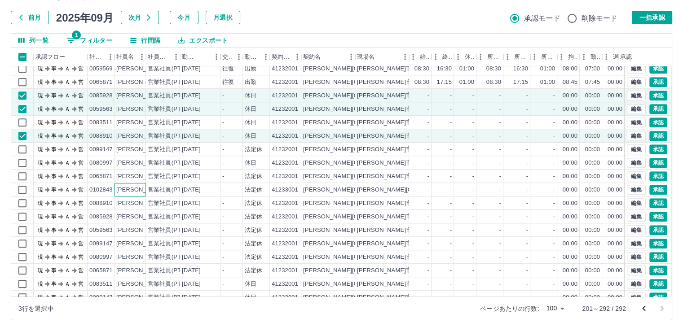
click at [138, 191] on div "大石　詩和" at bounding box center [140, 190] width 49 height 9
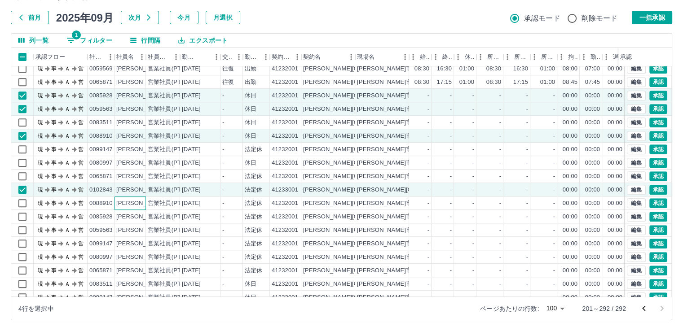
click at [138, 202] on div "中澤　真里" at bounding box center [140, 203] width 49 height 9
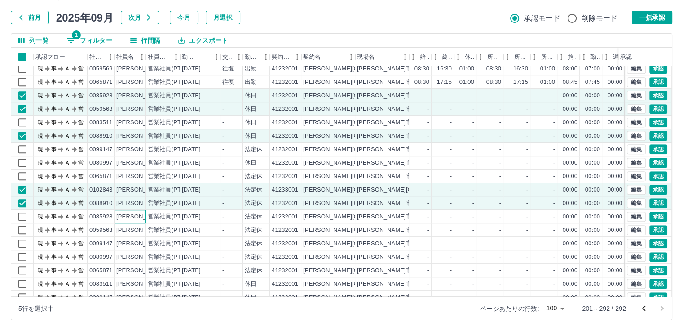
click at [138, 216] on div "天野　真樹" at bounding box center [140, 217] width 49 height 9
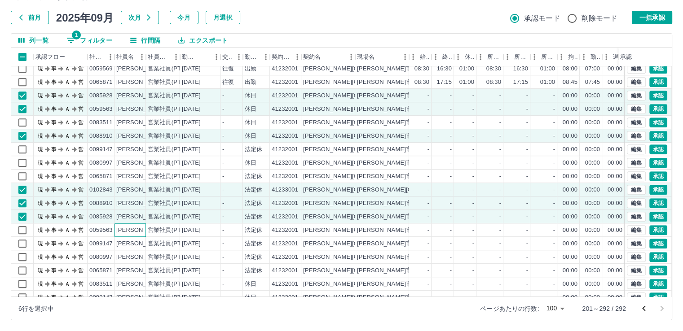
click at [138, 228] on div "清水　恵理" at bounding box center [140, 230] width 49 height 9
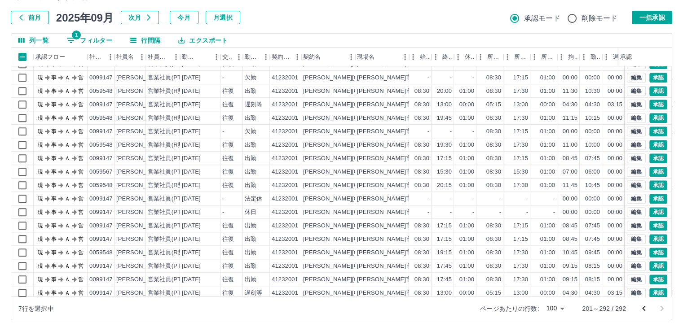
scroll to position [1015, 0]
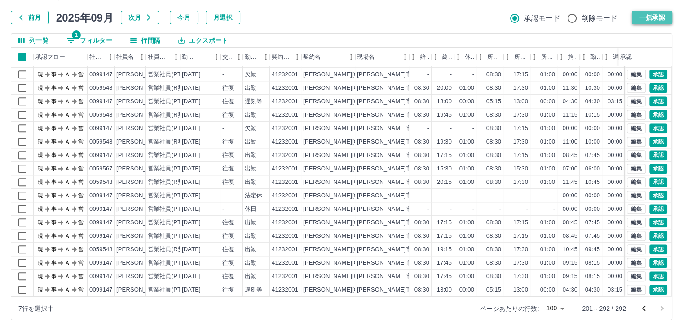
click at [657, 15] on button "一括承認" at bounding box center [652, 17] width 40 height 13
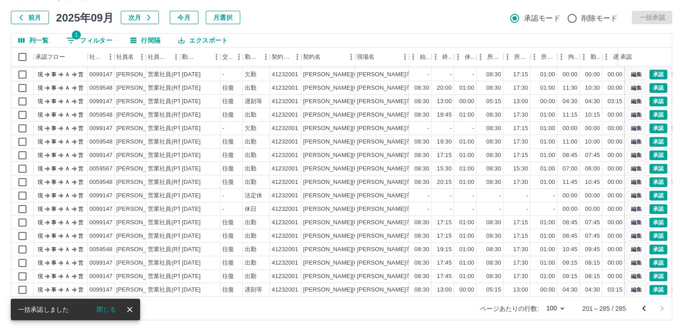
scroll to position [921, 0]
click at [107, 308] on button "閉じる" at bounding box center [106, 309] width 34 height 13
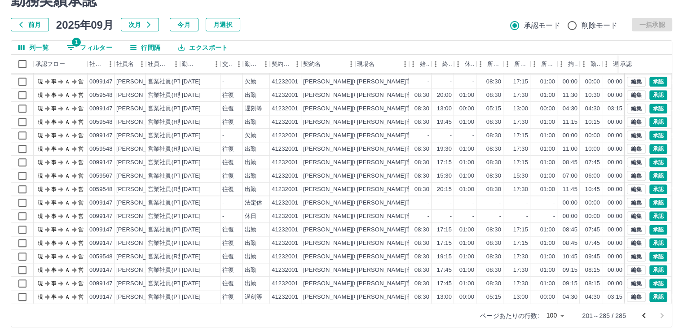
scroll to position [45, 0]
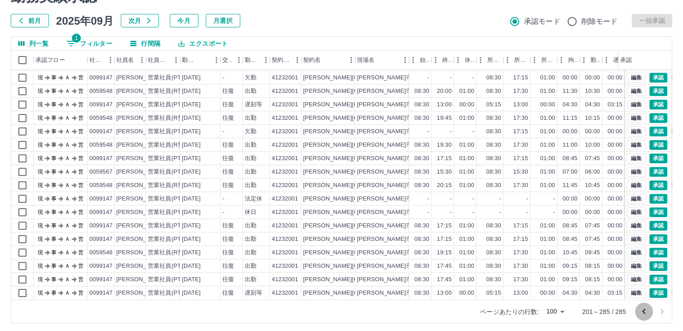
click at [643, 313] on icon "前のページへ" at bounding box center [644, 312] width 11 height 11
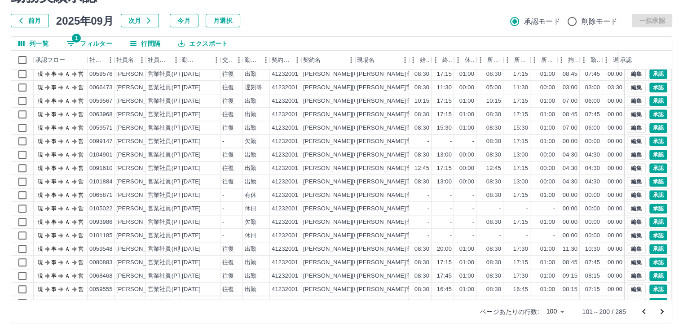
scroll to position [988, 0]
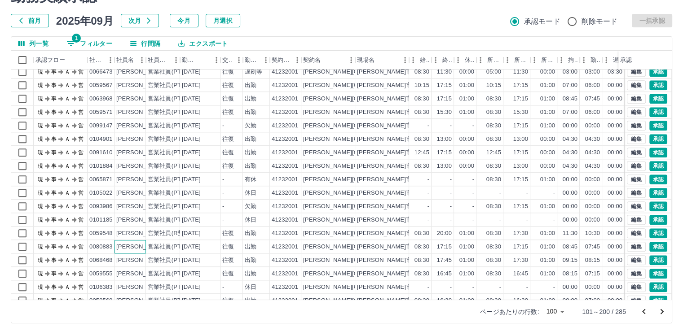
click at [138, 249] on div "森下　有香" at bounding box center [140, 247] width 49 height 9
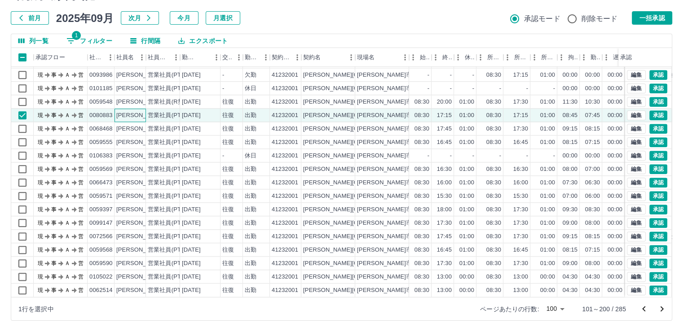
scroll to position [48, 0]
click at [659, 17] on button "一括承認" at bounding box center [652, 17] width 40 height 13
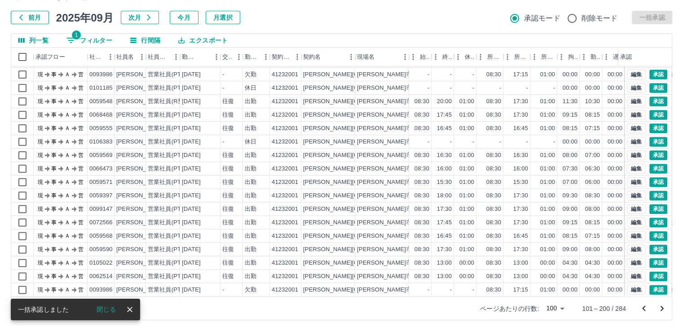
click at [642, 308] on icon "前のページへ" at bounding box center [644, 309] width 11 height 11
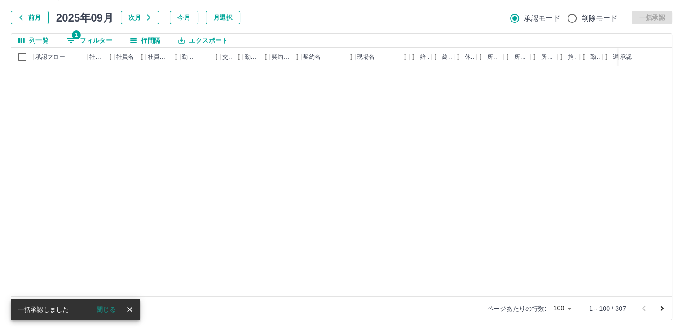
scroll to position [0, 0]
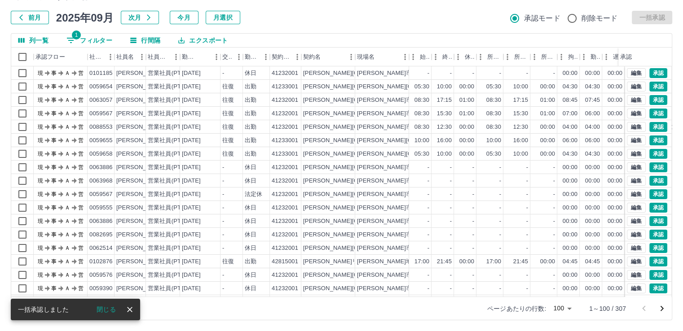
click at [106, 307] on button "閉じる" at bounding box center [106, 309] width 34 height 13
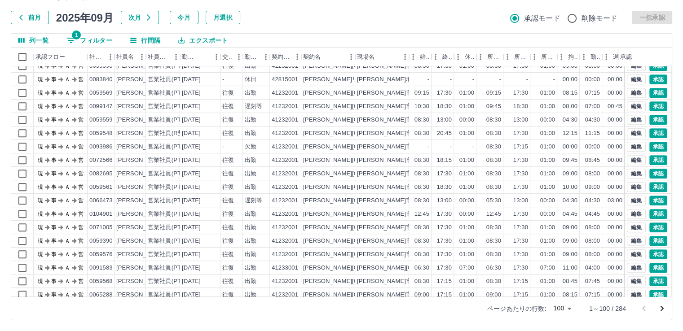
scroll to position [539, 0]
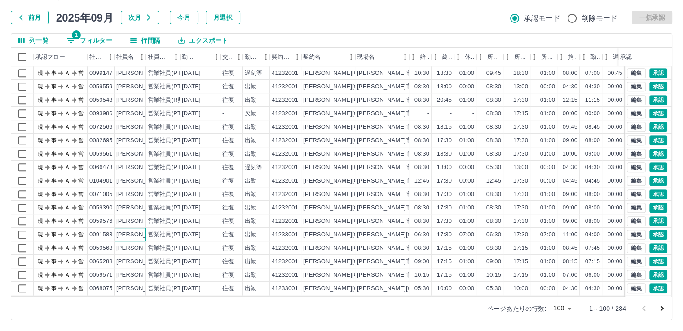
click at [136, 236] on div "西村　康雄" at bounding box center [140, 235] width 49 height 9
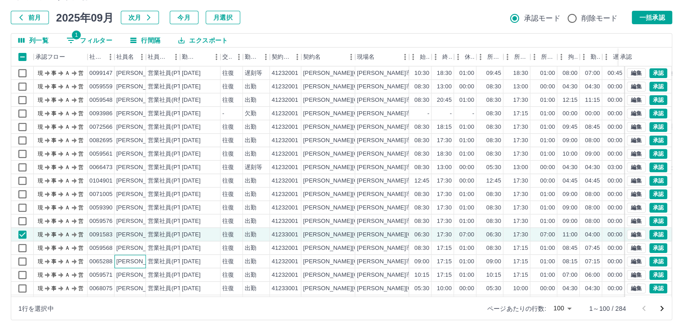
click at [141, 265] on div "渡邉　祐希" at bounding box center [140, 262] width 49 height 9
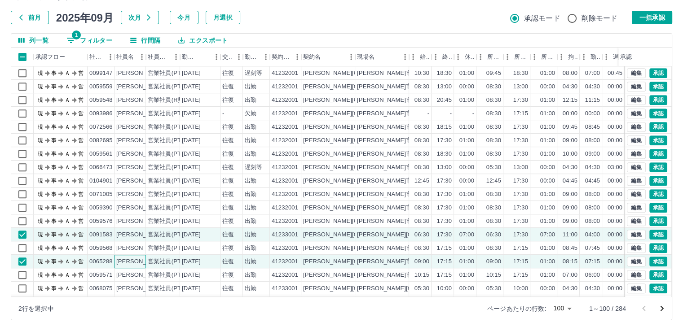
scroll to position [584, 0]
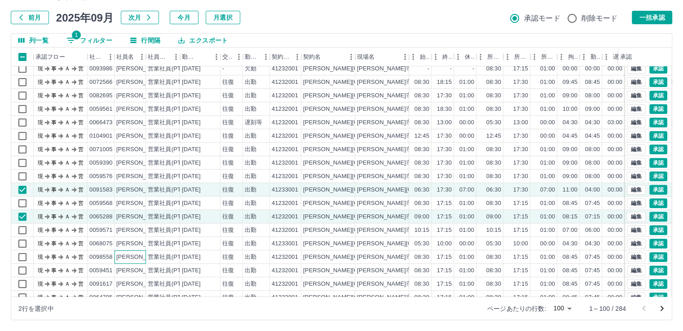
click at [140, 255] on div "桑原　真紀" at bounding box center [140, 257] width 49 height 9
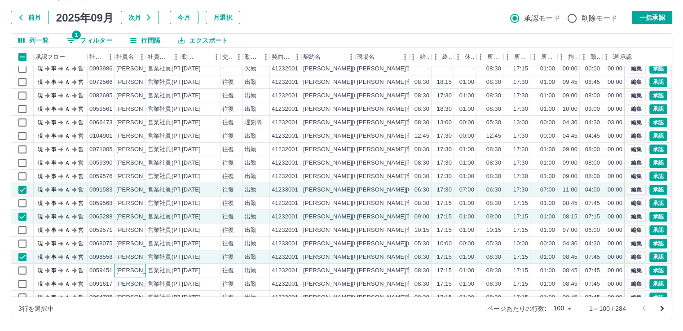
click at [139, 272] on div "榊原　陽子" at bounding box center [140, 271] width 49 height 9
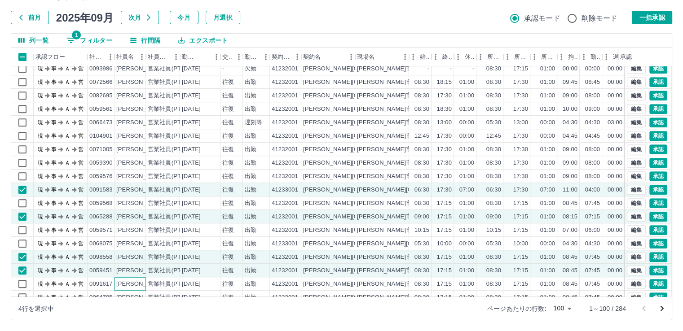
click at [139, 283] on div "服部　結希" at bounding box center [140, 284] width 49 height 9
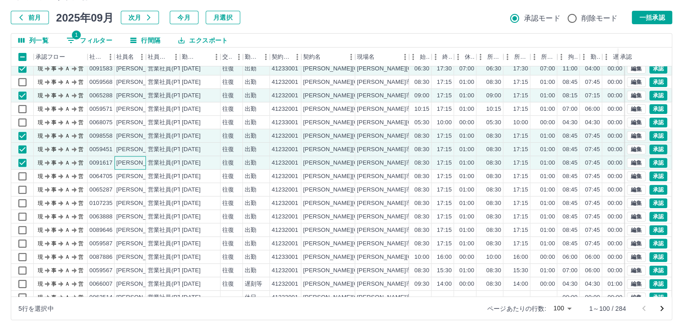
scroll to position [718, 0]
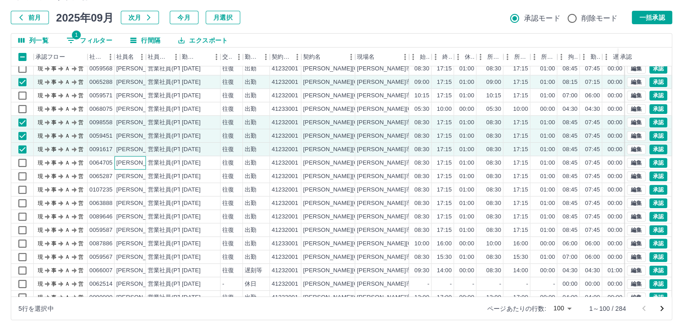
click at [138, 163] on div "割石　秀子" at bounding box center [140, 163] width 49 height 9
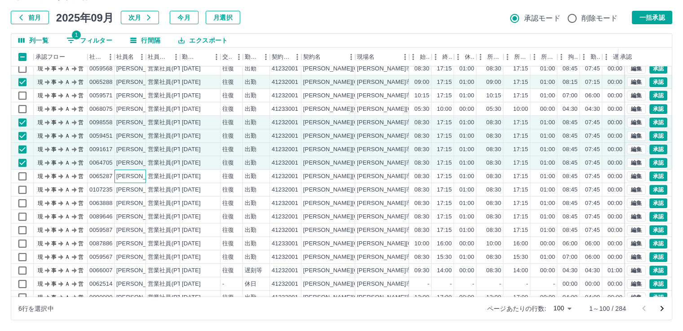
click at [138, 176] on div "大石　明美" at bounding box center [140, 176] width 49 height 9
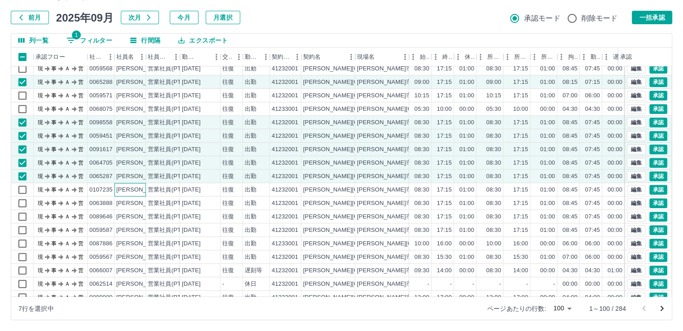
click at [138, 192] on div "吉留　菜奈" at bounding box center [140, 190] width 49 height 9
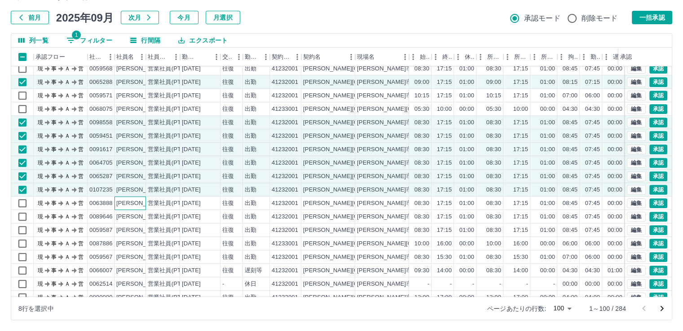
click at [138, 203] on div "樫山　麻紀" at bounding box center [140, 203] width 49 height 9
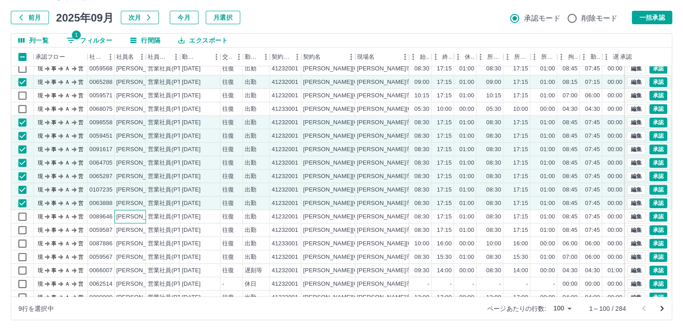
click at [139, 217] on div "山田　美智子" at bounding box center [140, 217] width 49 height 9
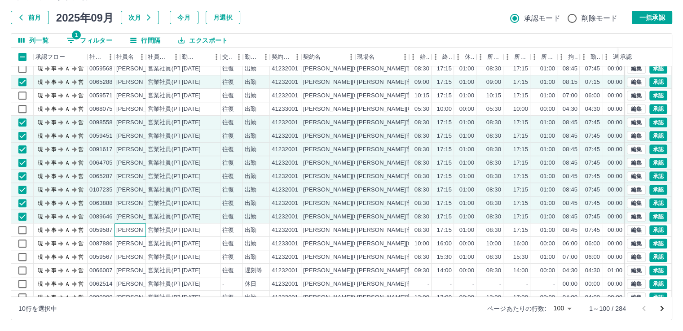
click at [138, 230] on div "飯髙　雅代" at bounding box center [140, 230] width 49 height 9
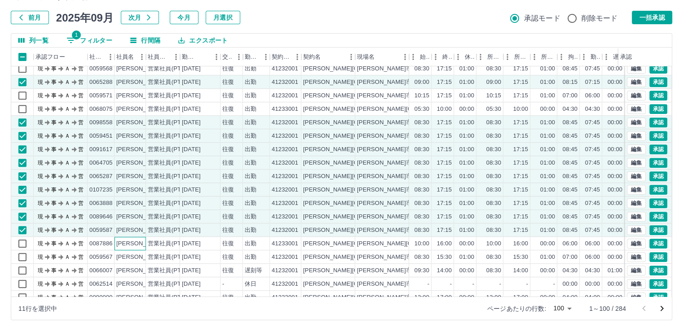
click at [138, 243] on div "松本　啓二" at bounding box center [140, 244] width 49 height 9
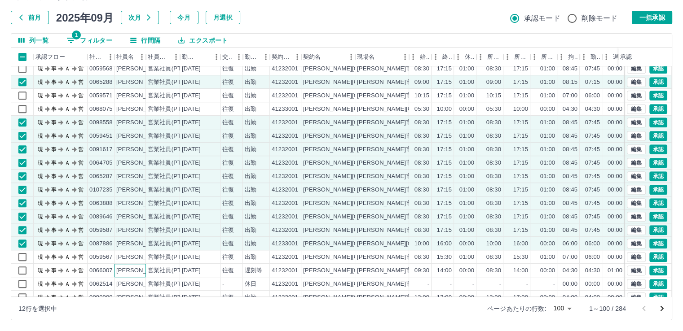
click at [141, 272] on div "蓼沼　悠紀" at bounding box center [140, 271] width 49 height 9
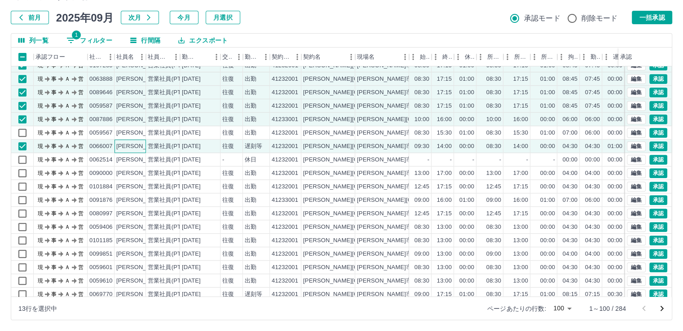
scroll to position [853, 0]
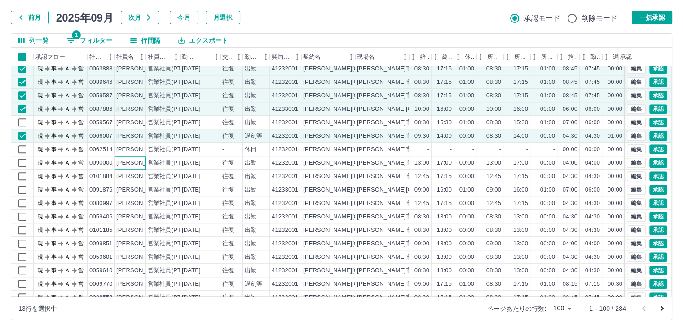
click at [140, 163] on div "福田　ゆう子" at bounding box center [140, 163] width 49 height 9
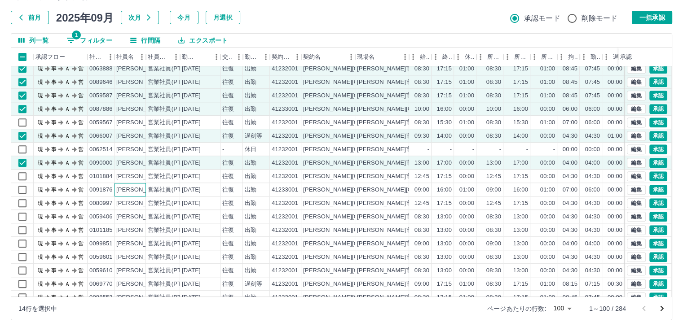
click at [142, 191] on div "小林　保子" at bounding box center [140, 190] width 49 height 9
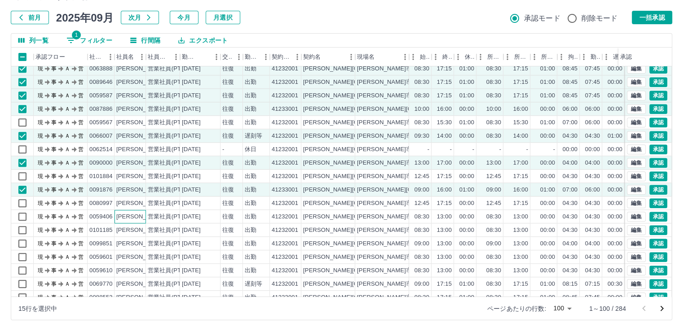
click at [141, 216] on div "曽根　千春" at bounding box center [140, 217] width 49 height 9
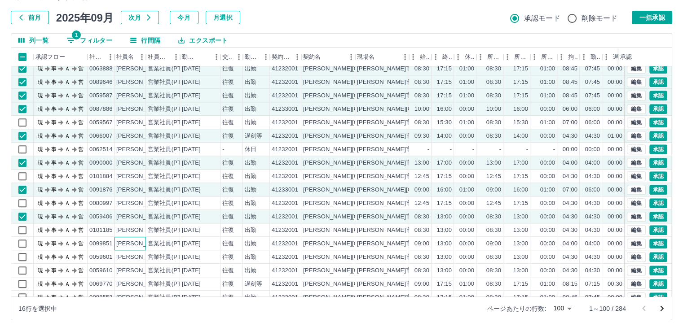
click at [140, 243] on div "荒浪　君恵" at bounding box center [140, 244] width 49 height 9
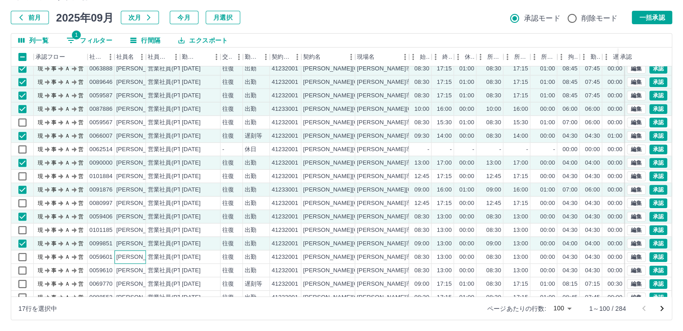
click at [140, 256] on div "伊東　美枝" at bounding box center [140, 257] width 49 height 9
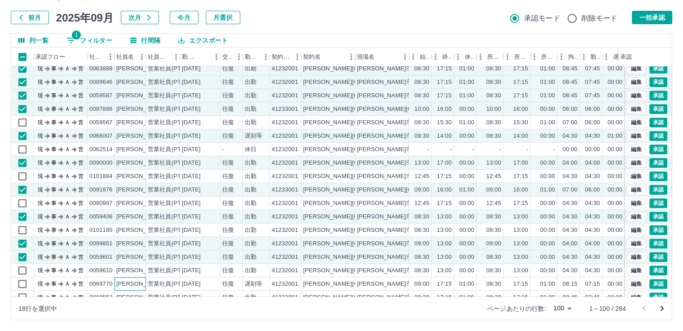
click at [142, 286] on div "小幡　伸代" at bounding box center [140, 284] width 49 height 9
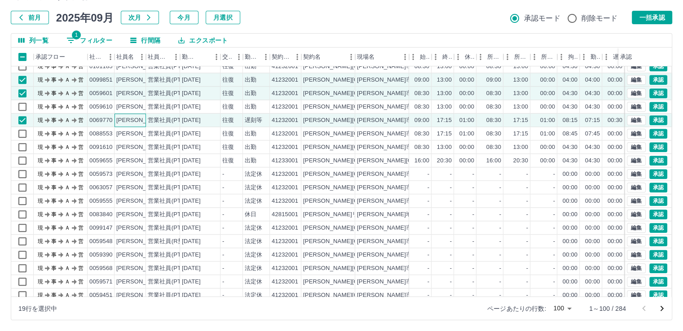
scroll to position [1033, 0]
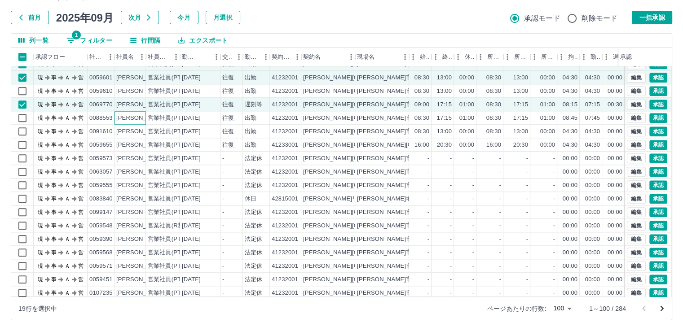
click at [139, 119] on div "板倉　清美" at bounding box center [140, 118] width 49 height 9
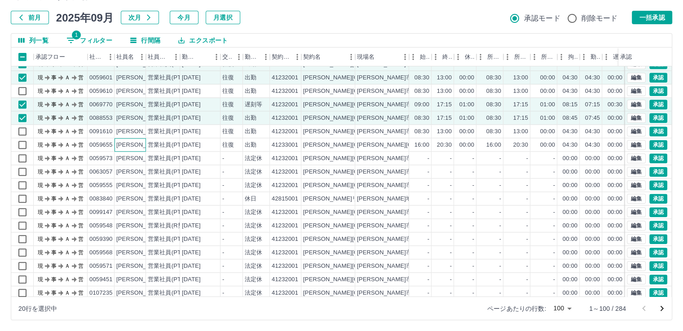
click at [130, 143] on div "郷渡　葆" at bounding box center [140, 145] width 49 height 9
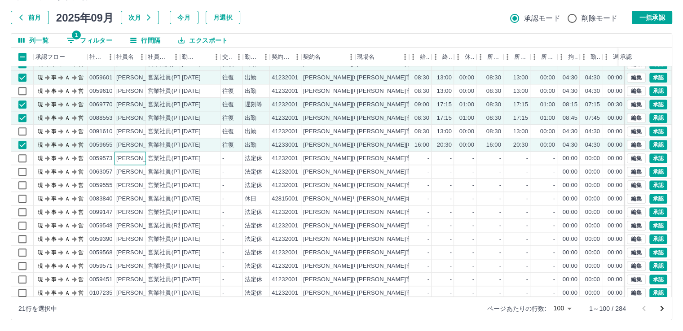
click at [132, 156] on div "喜田　千乃" at bounding box center [140, 158] width 49 height 9
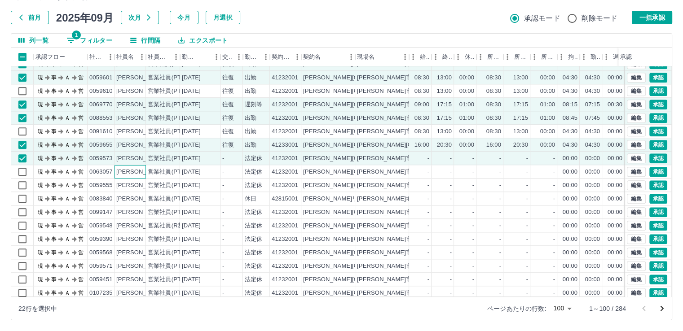
click at [132, 171] on div "濱田　繭" at bounding box center [140, 172] width 49 height 9
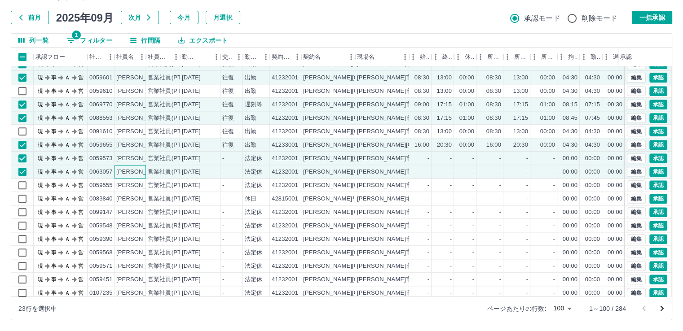
scroll to position [1078, 0]
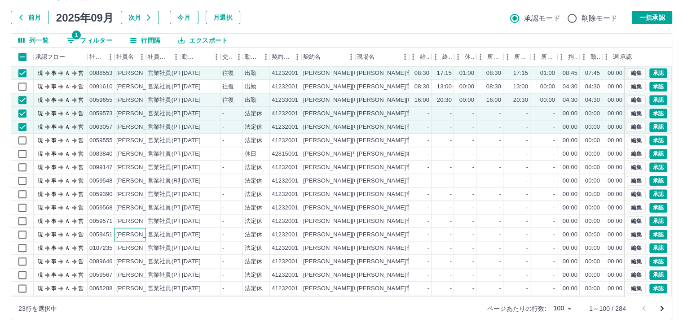
click at [140, 234] on div "榊原　陽子" at bounding box center [140, 235] width 49 height 9
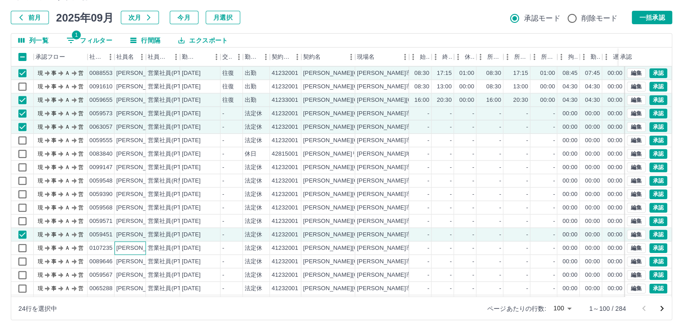
click at [140, 248] on div "吉留　菜奈" at bounding box center [140, 248] width 49 height 9
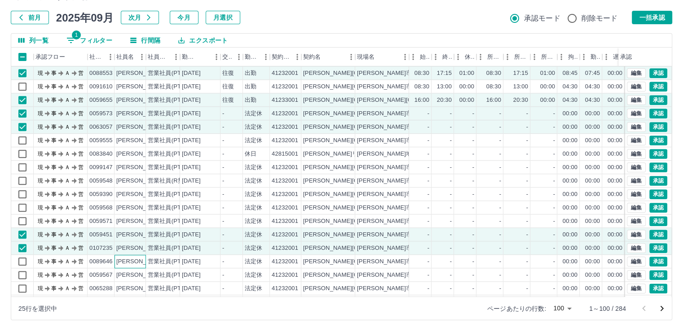
click at [140, 262] on div "山田　美智子" at bounding box center [140, 262] width 49 height 9
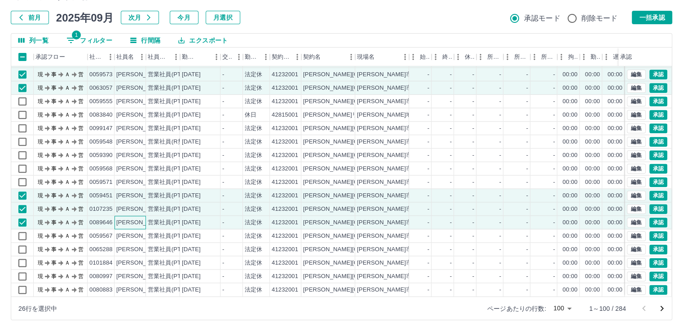
scroll to position [1123, 0]
click at [140, 246] on div "渡邉　祐希" at bounding box center [140, 250] width 49 height 9
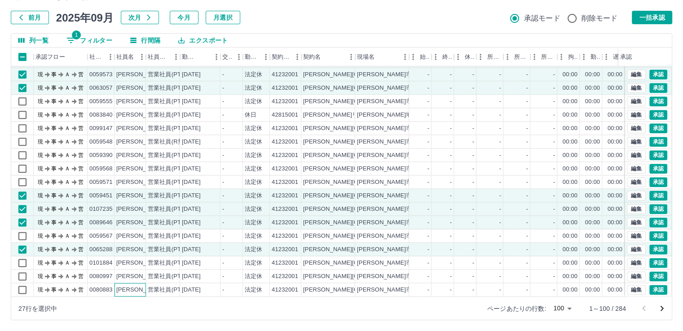
click at [140, 286] on div "森下　有香" at bounding box center [140, 290] width 49 height 9
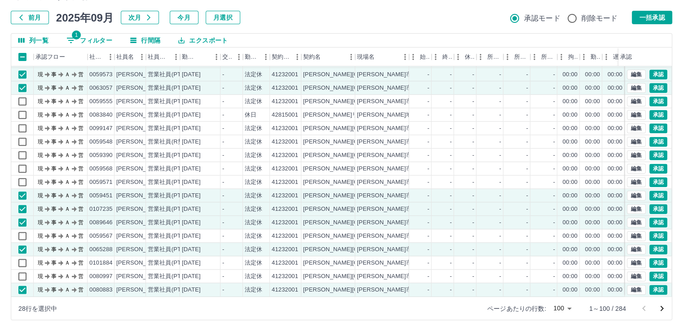
click at [648, 21] on button "一括承認" at bounding box center [652, 17] width 40 height 13
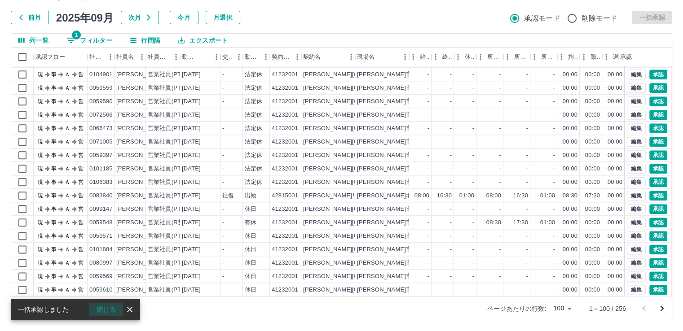
click at [110, 311] on button "閉じる" at bounding box center [106, 309] width 34 height 13
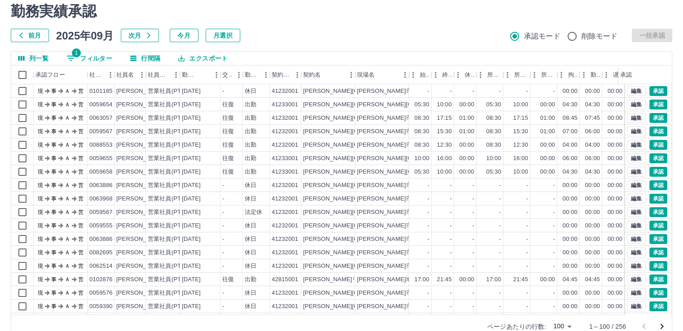
scroll to position [48, 0]
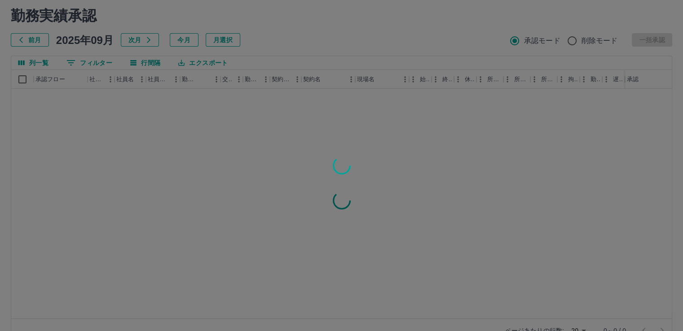
scroll to position [48, 0]
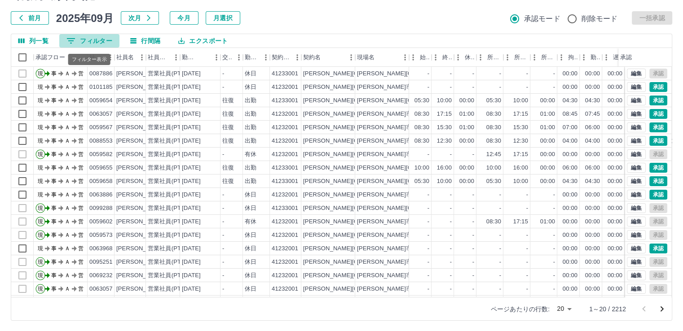
click at [94, 37] on button "0 フィルター" at bounding box center [89, 40] width 60 height 13
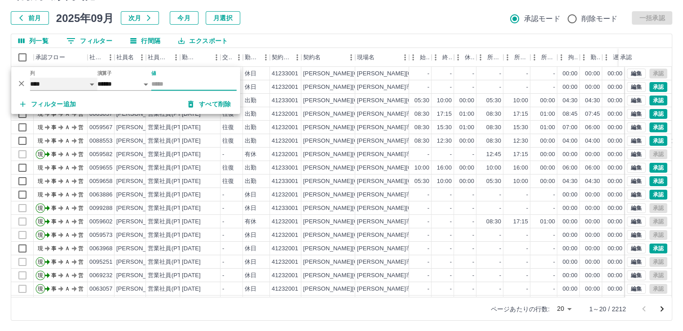
click at [85, 81] on select "**** *** **** *** *** **** ***** *** *** ** ** ** **** **** **** ** ** *** ****…" at bounding box center [63, 84] width 67 height 13
click at [30, 78] on select "**** *** **** *** *** **** ***** *** *** ** ** ** **** **** **** ** ** *** ****…" at bounding box center [63, 84] width 67 height 13
select select "**********"
select select "*****"
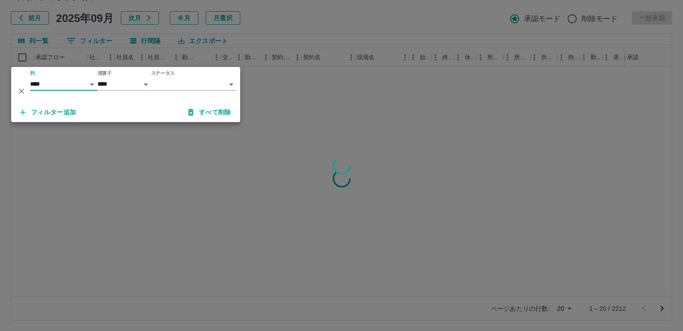
click at [217, 84] on body "SDH勤怠 [PERSON_NAME] 勤務実績承認 前月 [DATE] 次月 今月 月選択 承認モード 削除モード 一括承認 列一覧 0 フィルター 行間隔…" at bounding box center [341, 141] width 683 height 379
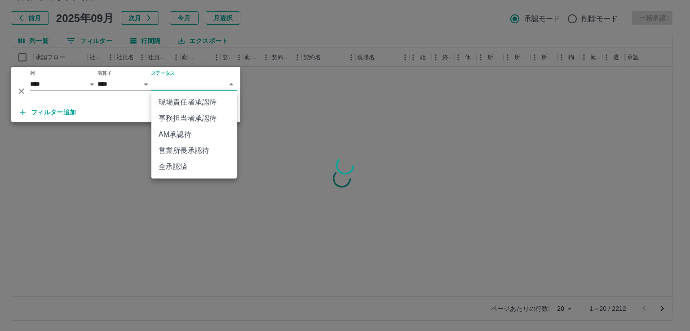
click at [212, 102] on li "現場責任者承認待" at bounding box center [193, 102] width 85 height 16
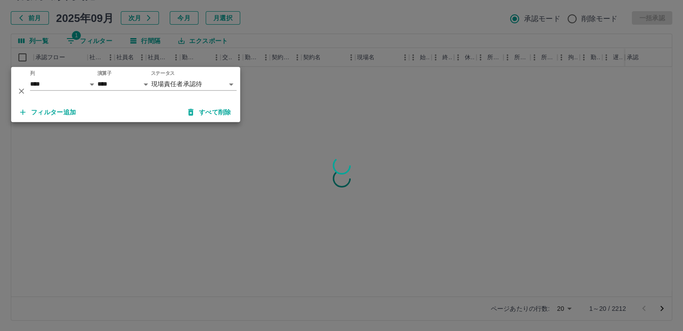
click at [287, 30] on div at bounding box center [341, 165] width 683 height 331
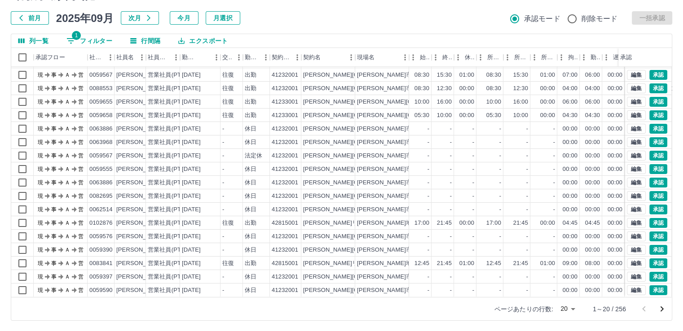
scroll to position [45, 0]
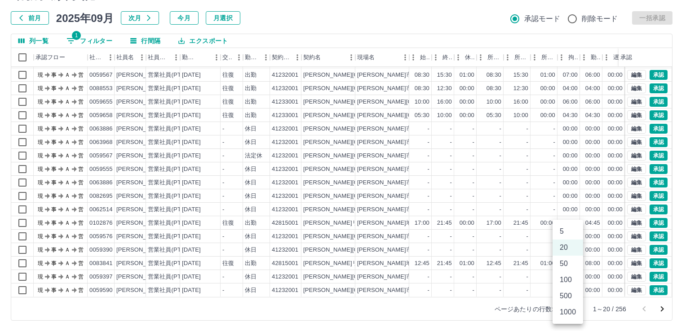
click at [573, 310] on body "SDH勤怠 本澤　良久 勤務実績承認 前月 2025年09月 次月 今月 月選択 承認モード 削除モード 一括承認 列一覧 1 フィルター 行間隔 エクスポー…" at bounding box center [345, 141] width 690 height 379
click at [566, 282] on li "100" at bounding box center [567, 280] width 31 height 16
type input "***"
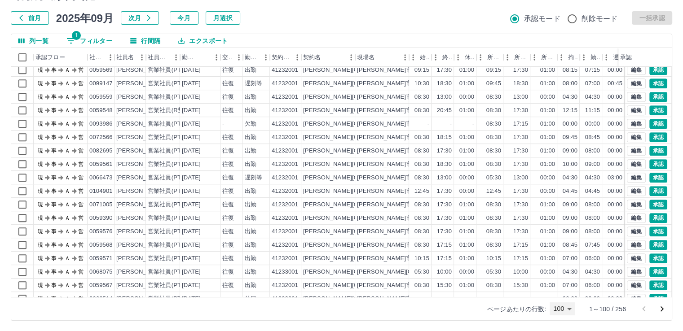
scroll to position [539, 0]
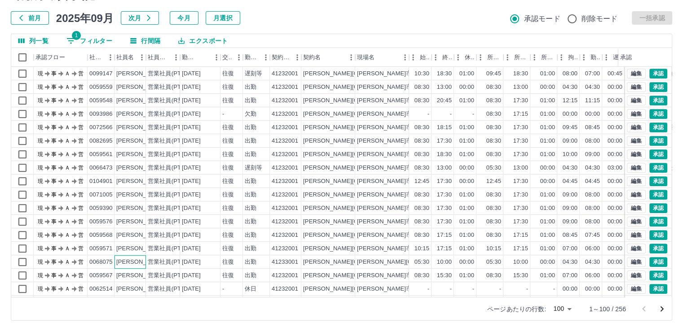
click at [140, 264] on div "西野　正弘" at bounding box center [140, 262] width 49 height 9
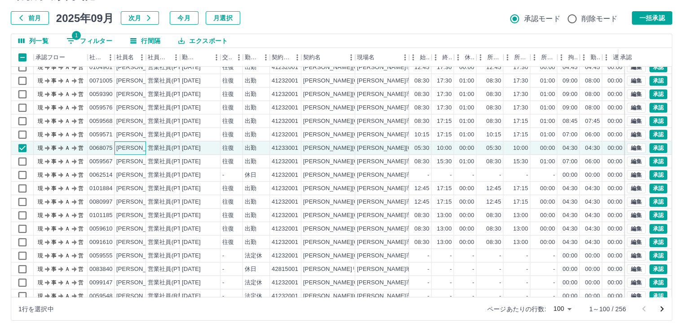
scroll to position [539, 0]
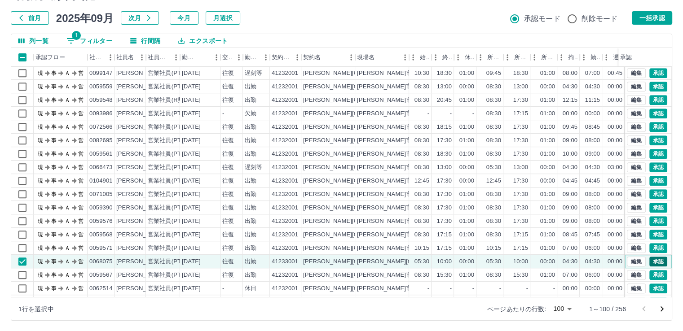
click at [653, 263] on button "承認" at bounding box center [658, 262] width 18 height 10
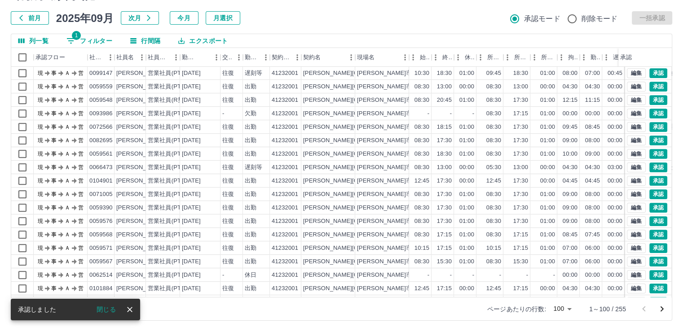
click at [663, 309] on icon "次のページへ" at bounding box center [661, 309] width 11 height 11
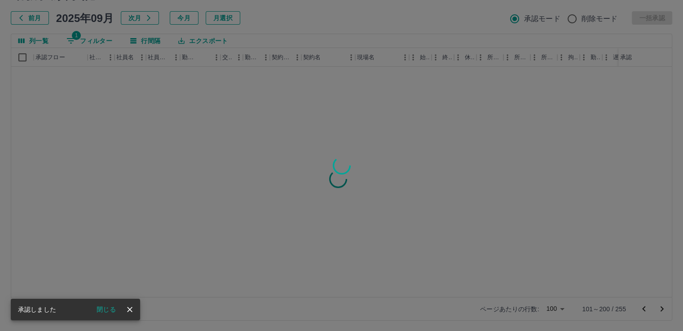
scroll to position [0, 0]
click at [104, 311] on button "閉じる" at bounding box center [106, 309] width 34 height 13
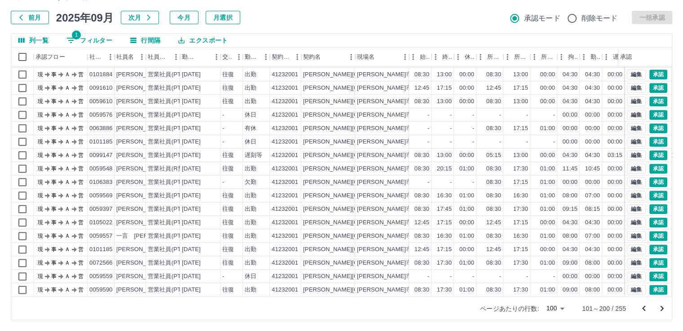
scroll to position [1123, 0]
click at [661, 310] on icon "次のページへ" at bounding box center [661, 309] width 11 height 11
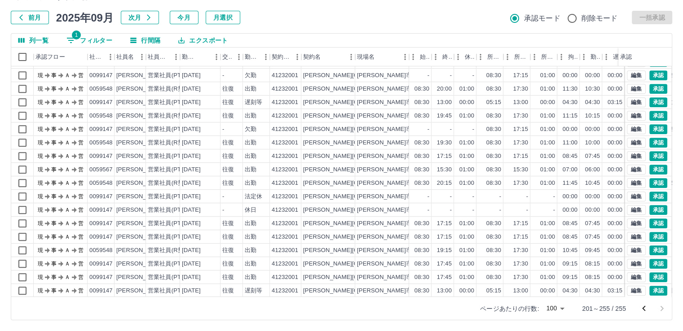
scroll to position [517, 0]
